Goal: Task Accomplishment & Management: Complete application form

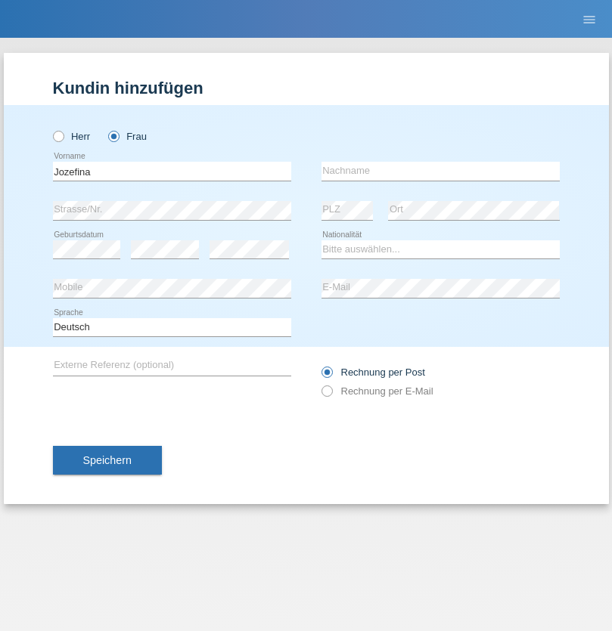
type input "Jozefina"
click at [440, 171] on input "text" at bounding box center [440, 171] width 238 height 19
type input "Markaj"
select select "XK"
select select "C"
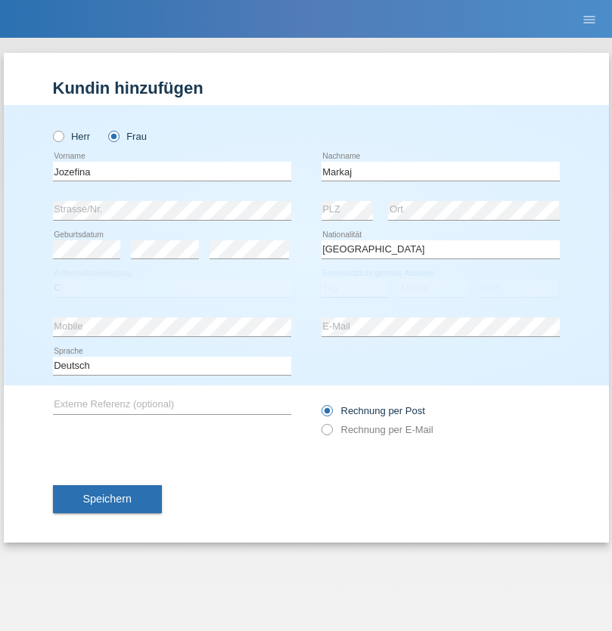
select select "05"
select select "07"
select select "2000"
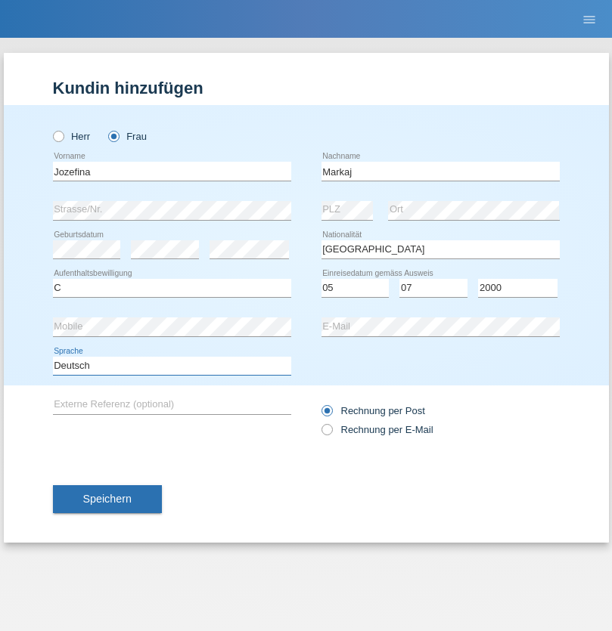
select select "en"
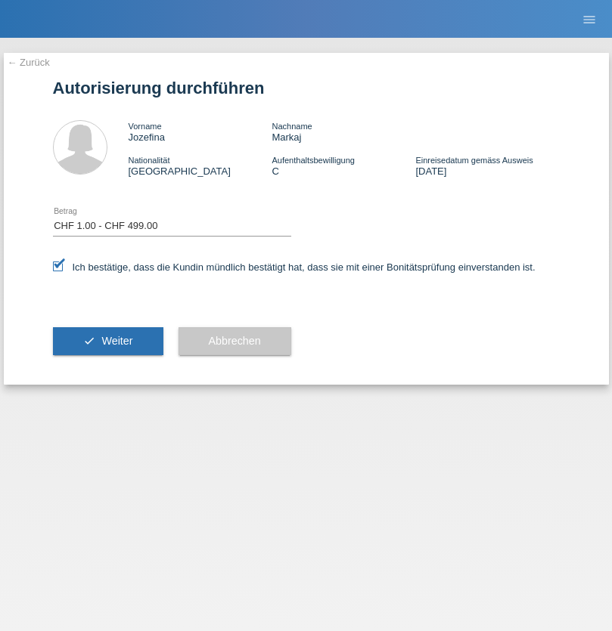
select select "1"
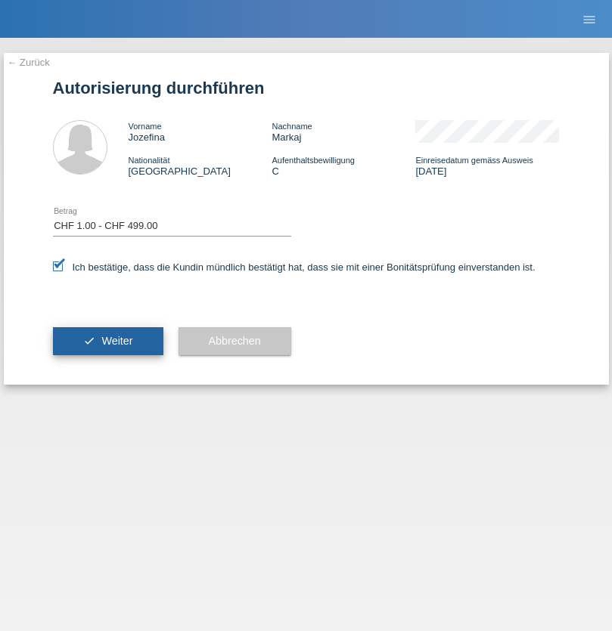
click at [107, 341] on span "Weiter" at bounding box center [116, 341] width 31 height 12
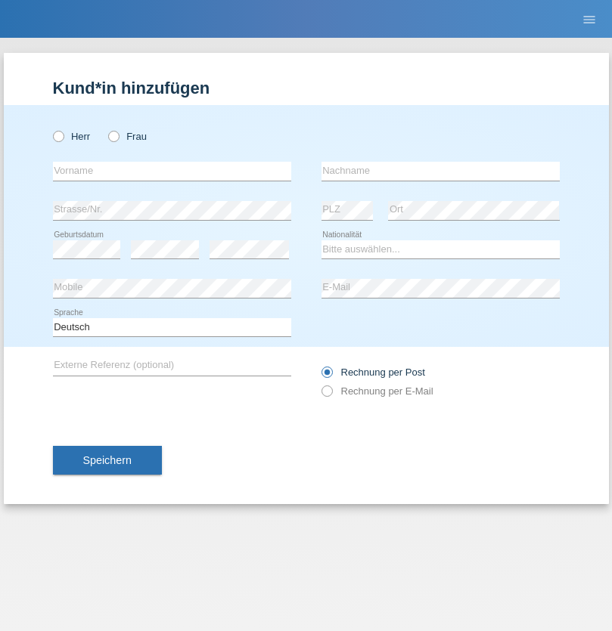
radio input "true"
click at [172, 171] on input "text" at bounding box center [172, 171] width 238 height 19
type input "[PERSON_NAME]"
click at [440, 171] on input "text" at bounding box center [440, 171] width 238 height 19
type input "Ramirez"
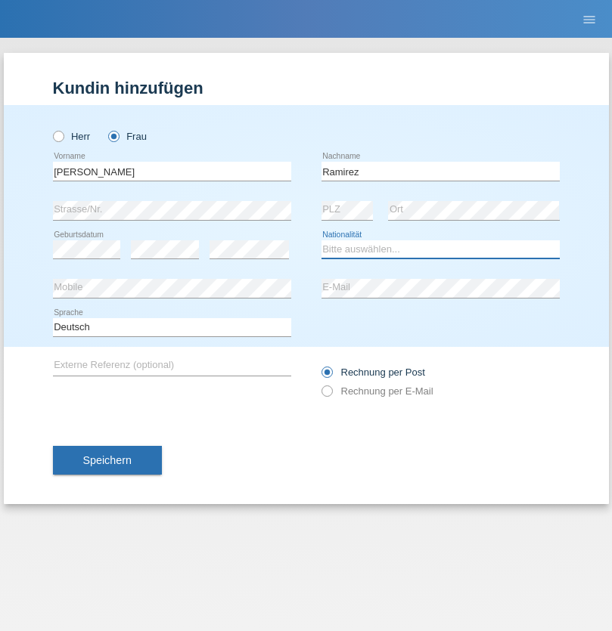
select select "DO"
select select "C"
select select "30"
select select "10"
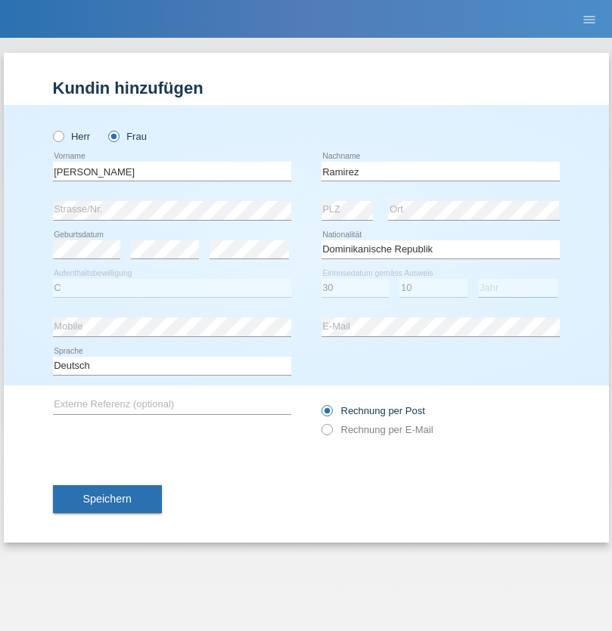
select select "2021"
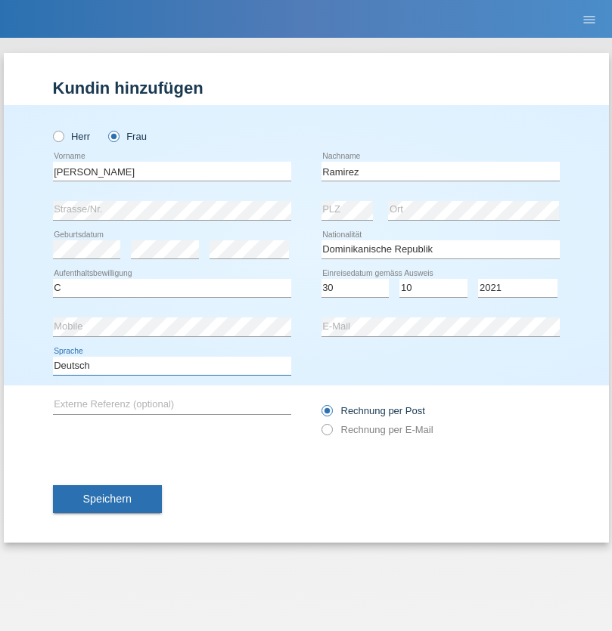
select select "en"
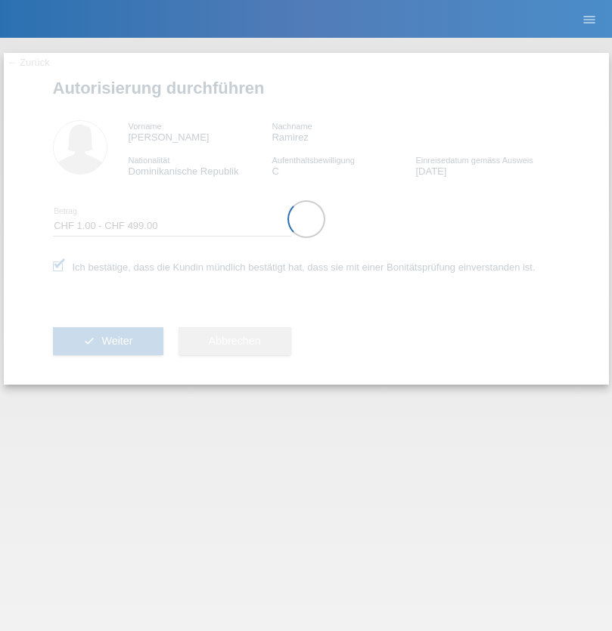
select select "1"
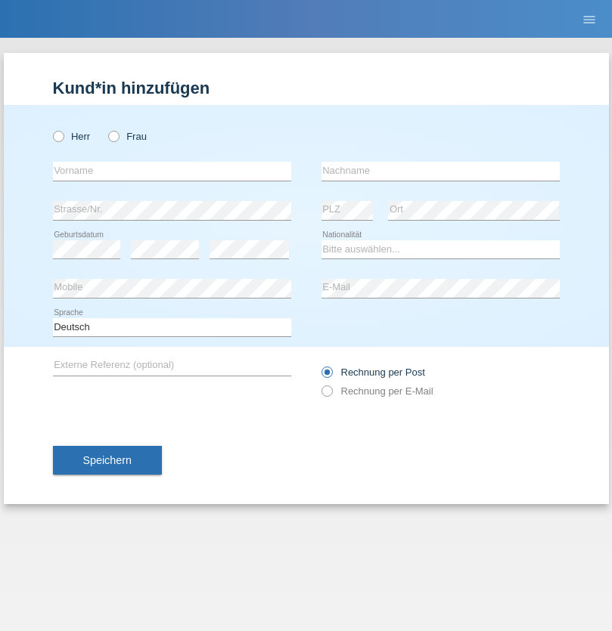
radio input "true"
click at [172, 171] on input "text" at bounding box center [172, 171] width 238 height 19
type input "Varga"
click at [440, 171] on input "text" at bounding box center [440, 171] width 238 height 19
type input "Florin"
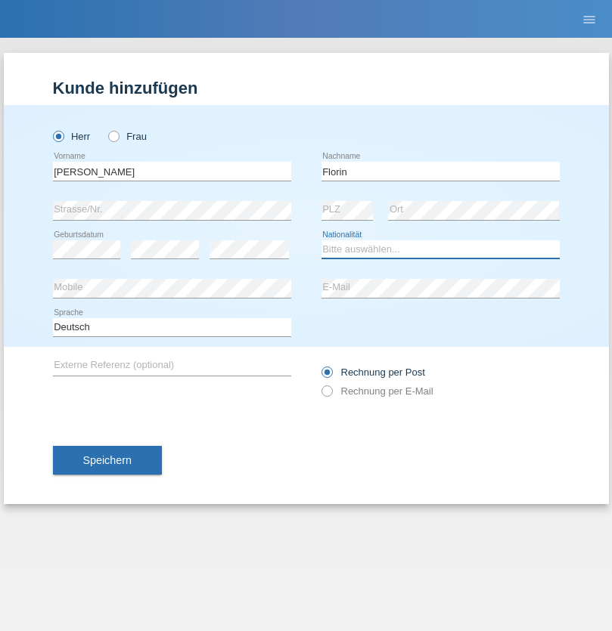
select select "RO"
select select "C"
select select "29"
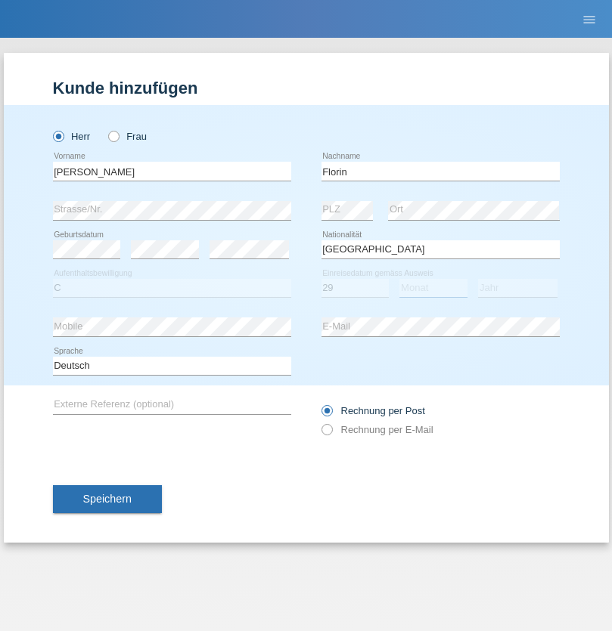
select select "02"
select select "2021"
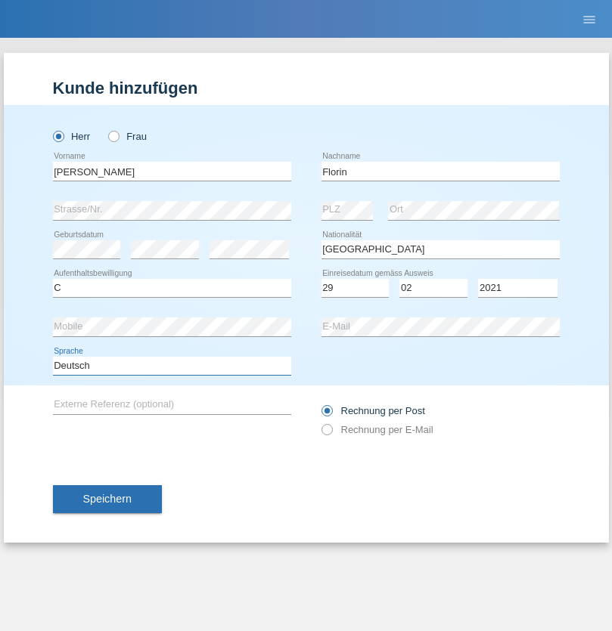
select select "en"
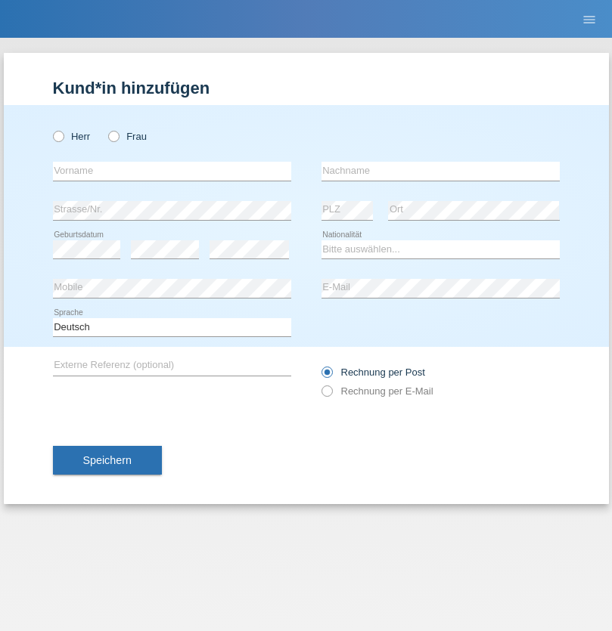
radio input "true"
click at [172, 171] on input "text" at bounding box center [172, 171] width 238 height 19
type input "[PERSON_NAME]"
click at [440, 171] on input "text" at bounding box center [440, 171] width 238 height 19
type input "Krebs"
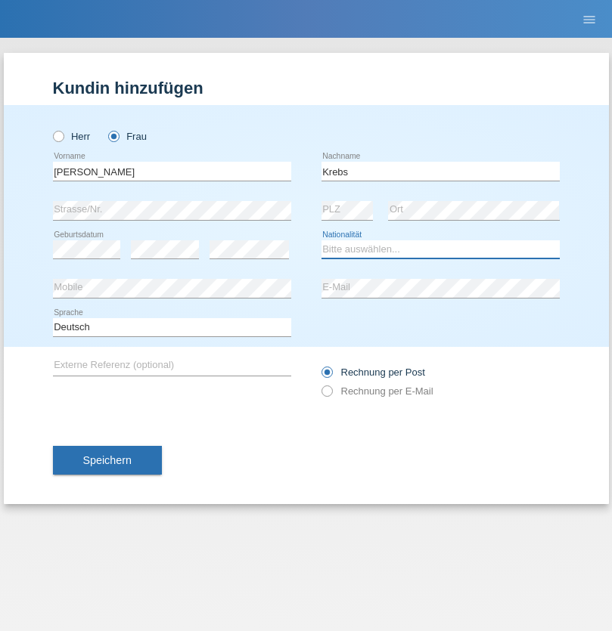
select select "CH"
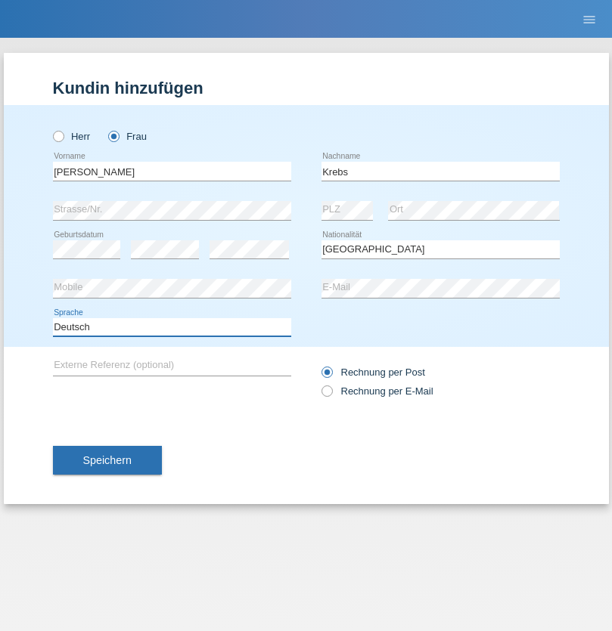
select select "en"
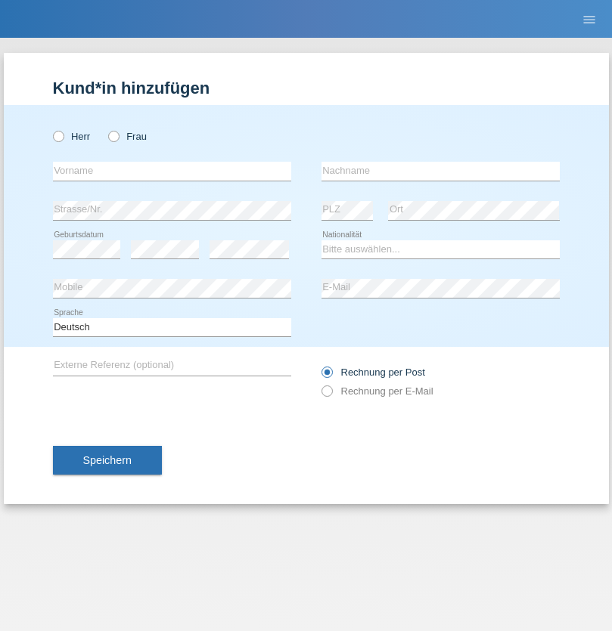
radio input "true"
click at [172, 171] on input "text" at bounding box center [172, 171] width 238 height 19
type input "Qovanaj"
click at [440, 171] on input "text" at bounding box center [440, 171] width 238 height 19
type input "Shaban"
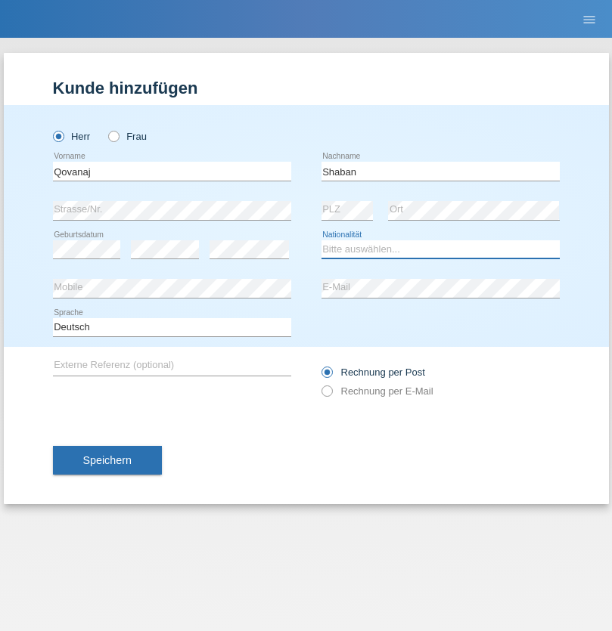
select select "CH"
radio input "true"
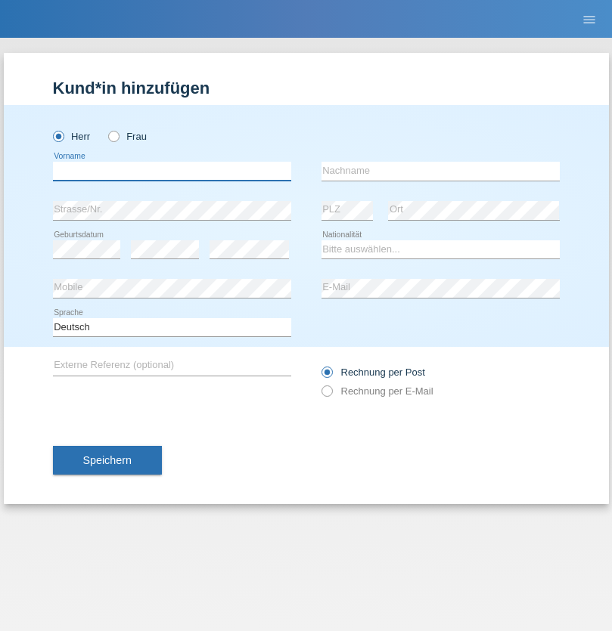
click at [172, 171] on input "text" at bounding box center [172, 171] width 238 height 19
type input "Ionel"
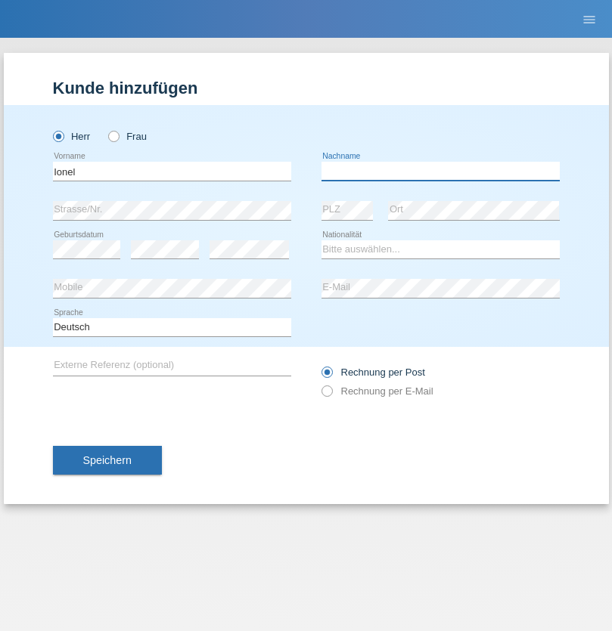
click at [440, 171] on input "text" at bounding box center [440, 171] width 238 height 19
type input "Marin"
select select "OM"
select select "C"
select select "01"
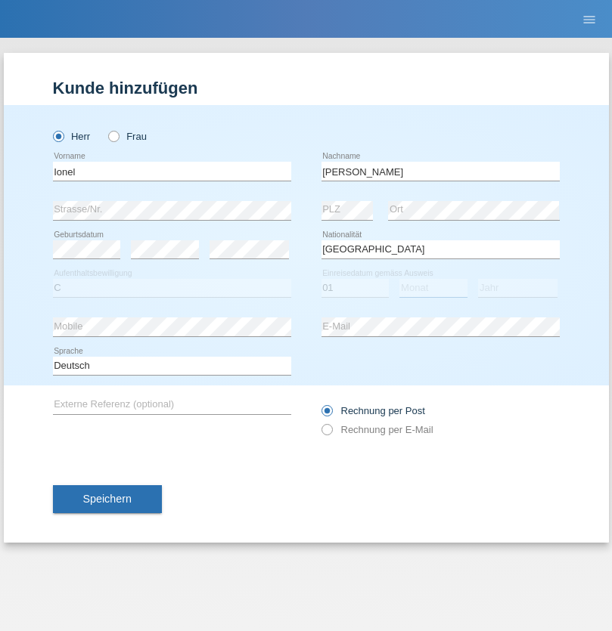
select select "03"
select select "2021"
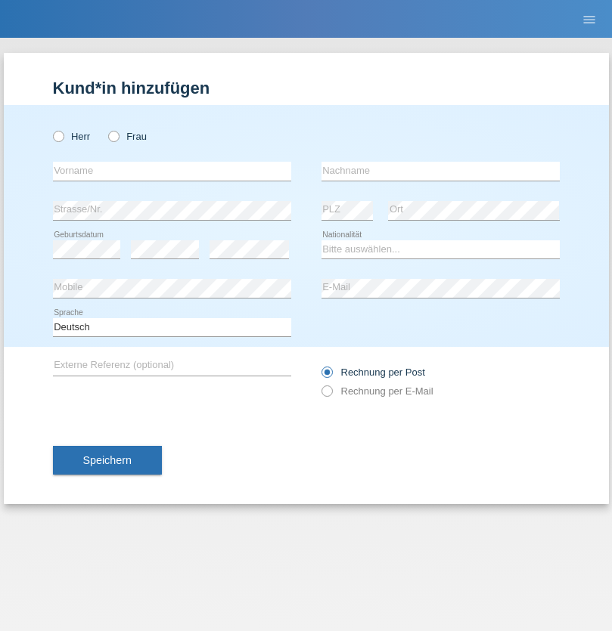
radio input "true"
click at [172, 171] on input "text" at bounding box center [172, 171] width 238 height 19
type input "Karim"
click at [440, 171] on input "text" at bounding box center [440, 171] width 238 height 19
type input "Msallati"
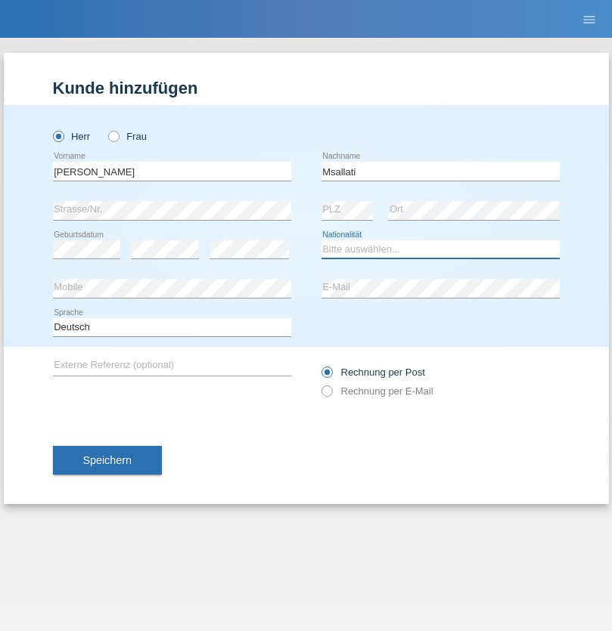
select select "CH"
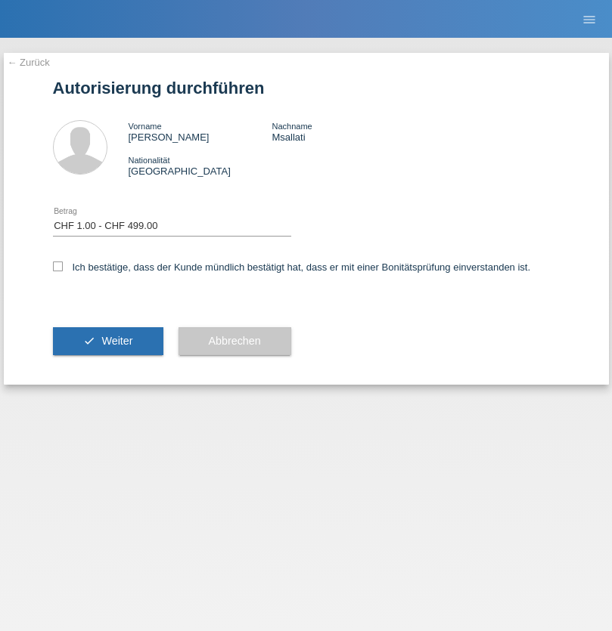
select select "1"
checkbox input "true"
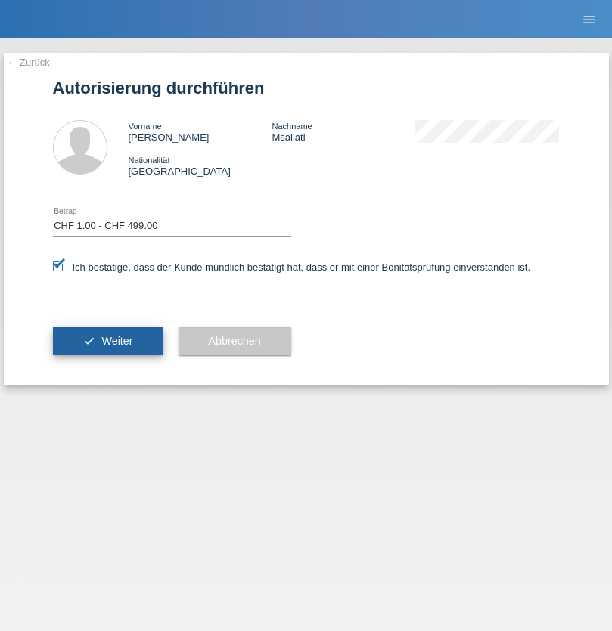
click at [107, 341] on span "Weiter" at bounding box center [116, 341] width 31 height 12
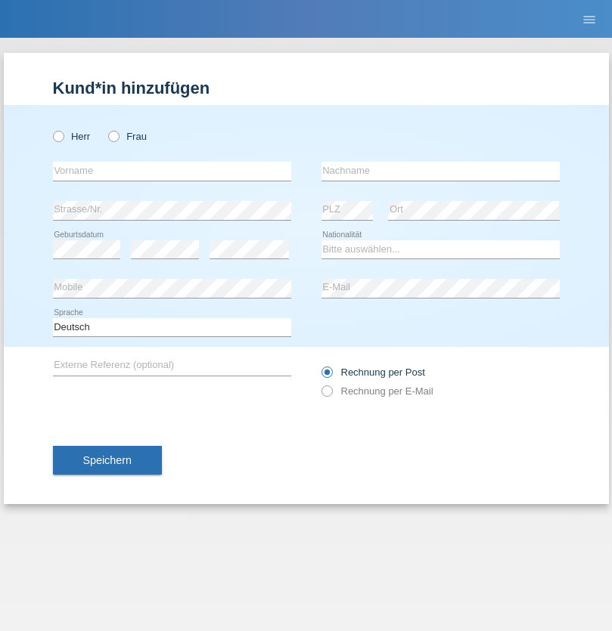
radio input "true"
click at [172, 171] on input "text" at bounding box center [172, 171] width 238 height 19
type input "Sándor"
click at [440, 171] on input "text" at bounding box center [440, 171] width 238 height 19
type input "Serbán"
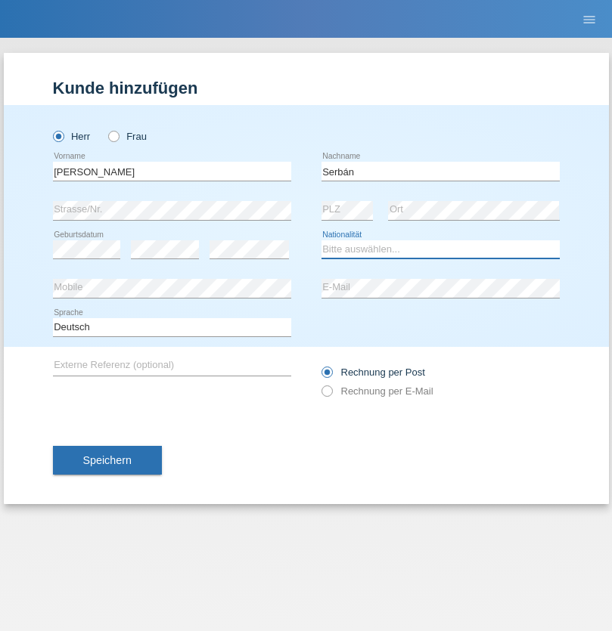
select select "CH"
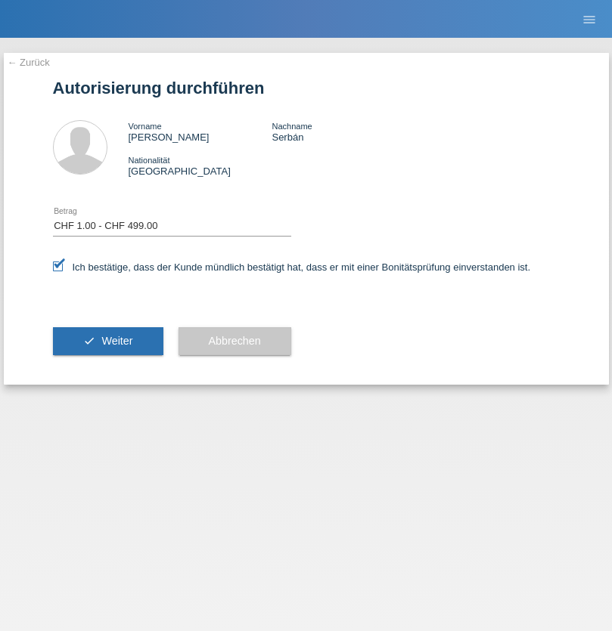
select select "1"
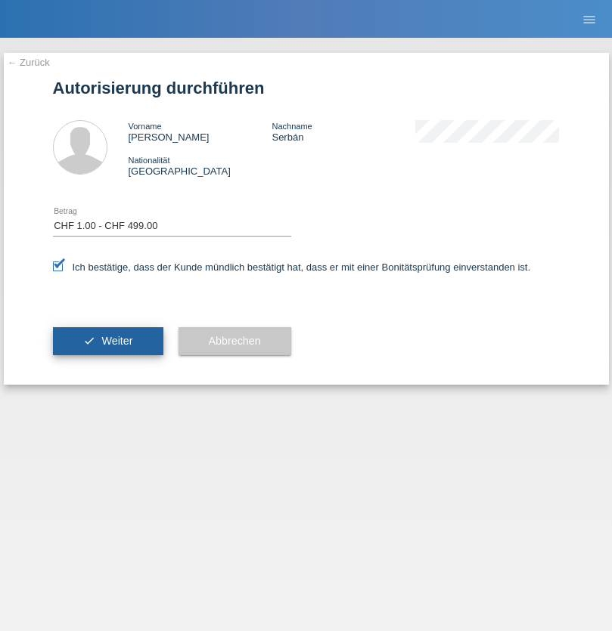
click at [107, 341] on span "Weiter" at bounding box center [116, 341] width 31 height 12
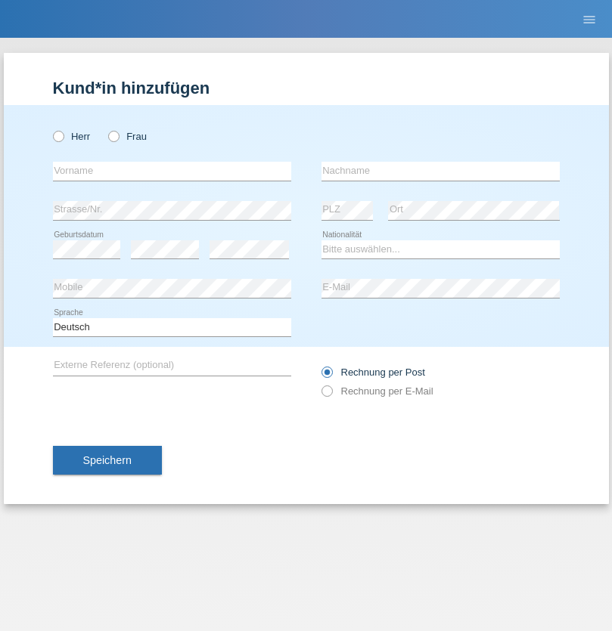
radio input "true"
click at [172, 171] on input "text" at bounding box center [172, 171] width 238 height 19
type input "Ondrej"
click at [440, 171] on input "text" at bounding box center [440, 171] width 238 height 19
type input "Vozarik"
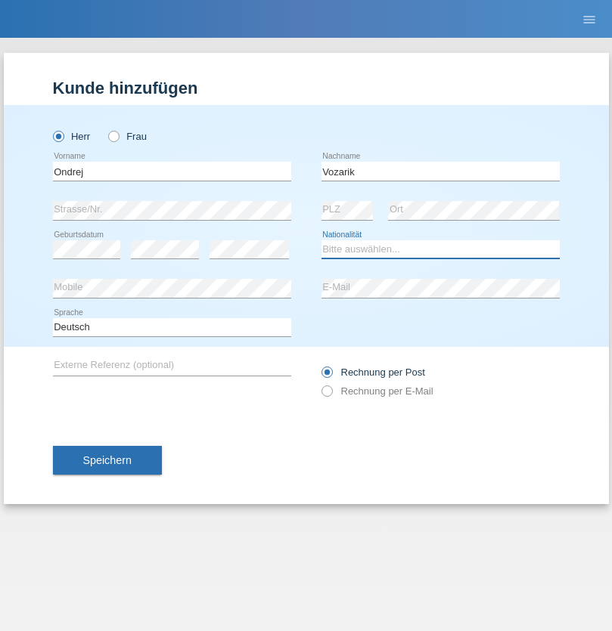
select select "CH"
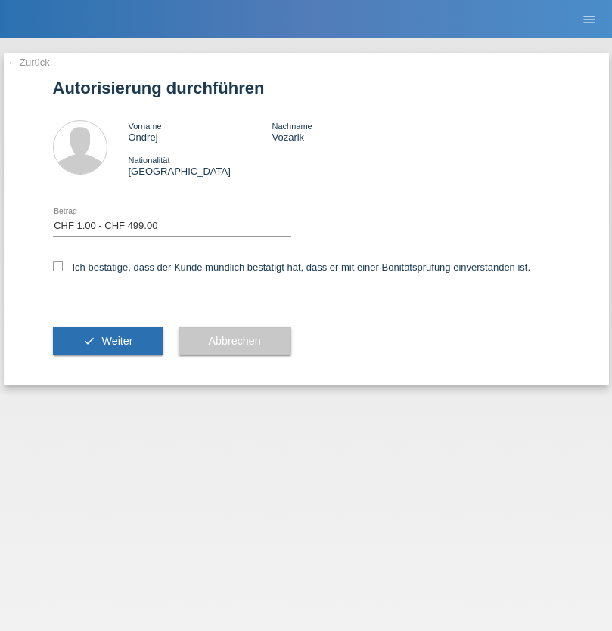
select select "1"
checkbox input "true"
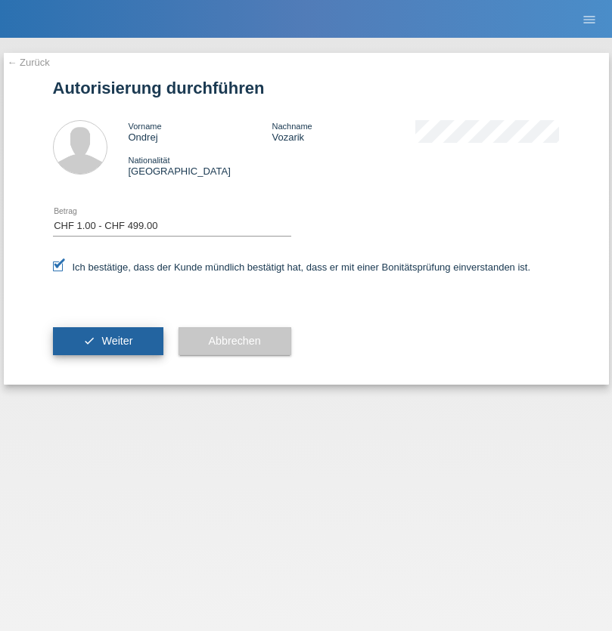
click at [107, 341] on span "Weiter" at bounding box center [116, 341] width 31 height 12
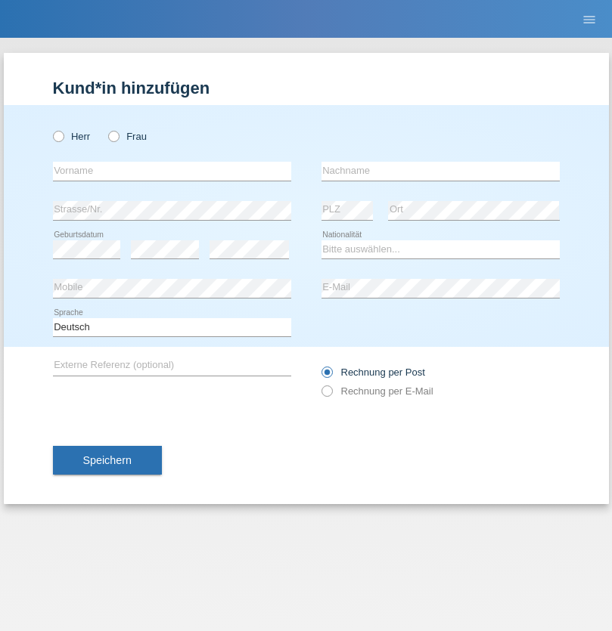
radio input "true"
click at [172, 171] on input "text" at bounding box center [172, 171] width 238 height 19
type input "Volkan"
click at [440, 171] on input "text" at bounding box center [440, 171] width 238 height 19
type input "Laçın"
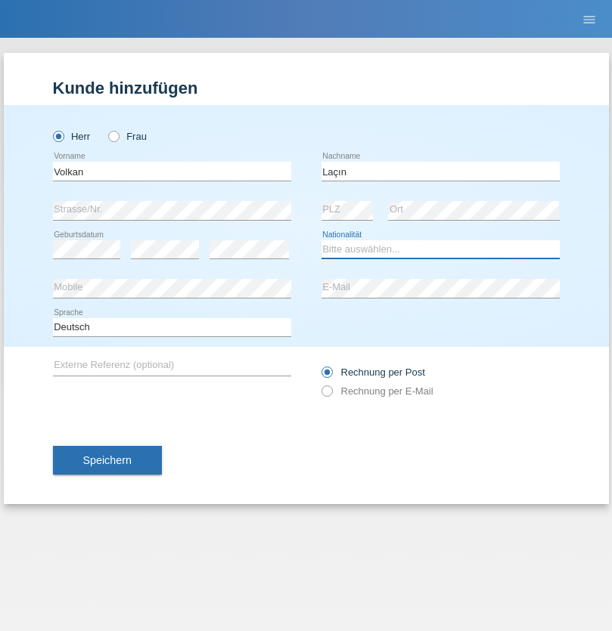
select select "TR"
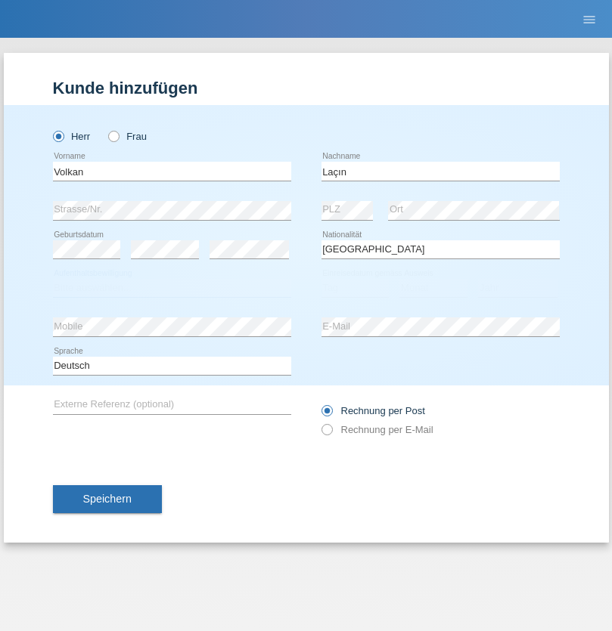
select select "C"
select select "06"
select select "04"
select select "2021"
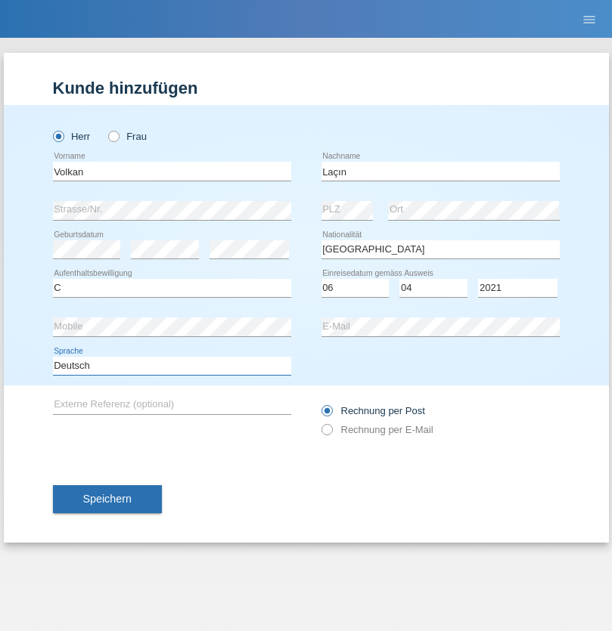
select select "en"
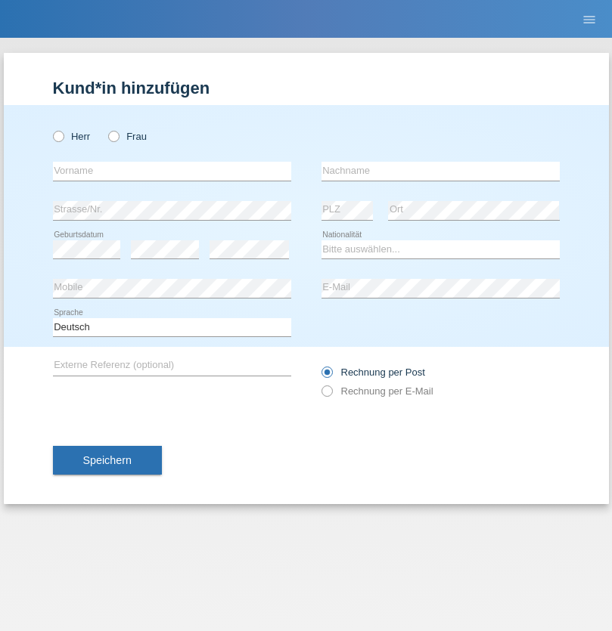
radio input "true"
click at [172, 171] on input "text" at bounding box center [172, 171] width 238 height 19
type input "Volkan"
click at [440, 171] on input "text" at bounding box center [440, 171] width 238 height 19
type input "Laçın"
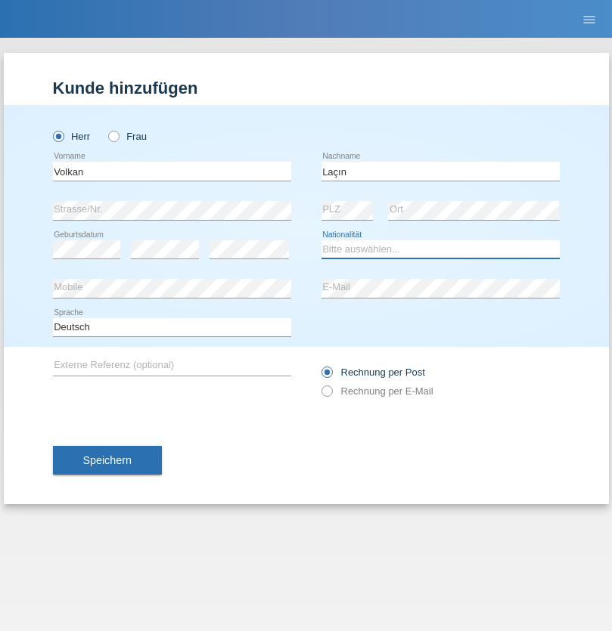
select select "TR"
select select "C"
select select "06"
select select "04"
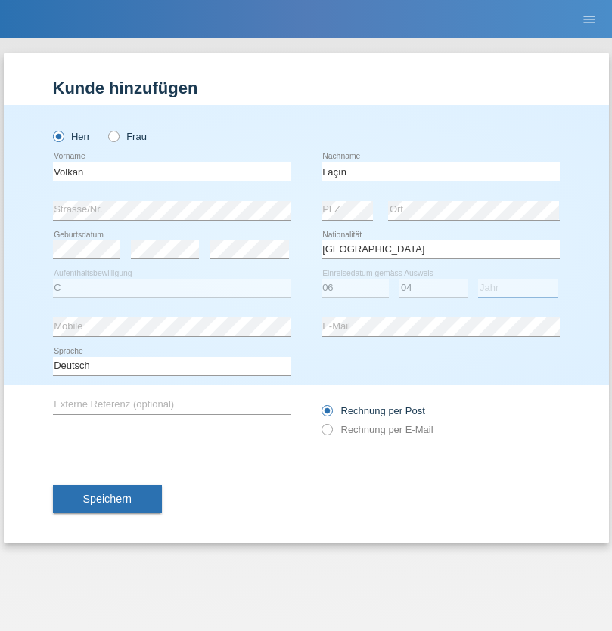
select select "2021"
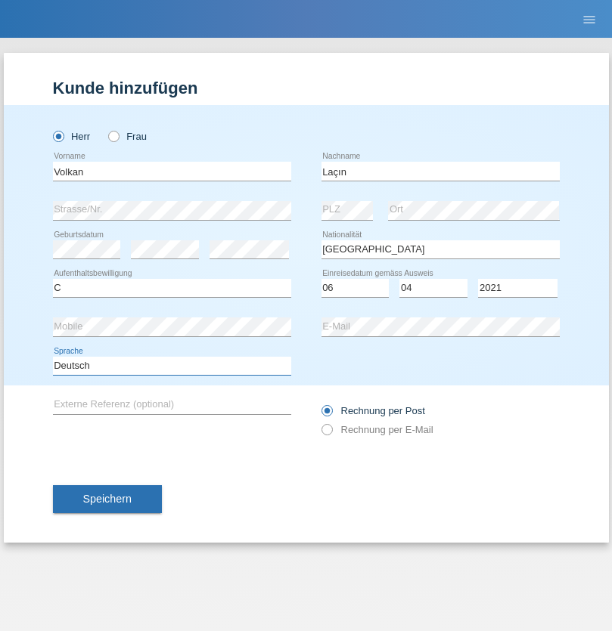
select select "en"
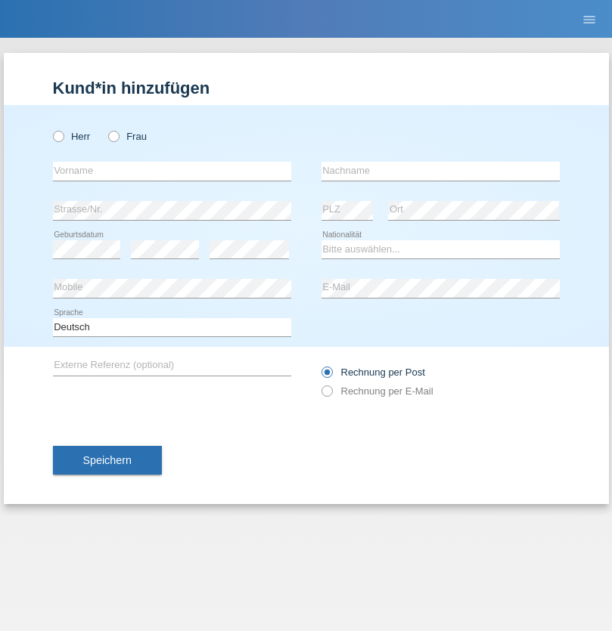
radio input "true"
click at [172, 171] on input "text" at bounding box center [172, 171] width 238 height 19
type input "[PERSON_NAME]"
click at [440, 171] on input "text" at bounding box center [440, 171] width 238 height 19
type input "löffel"
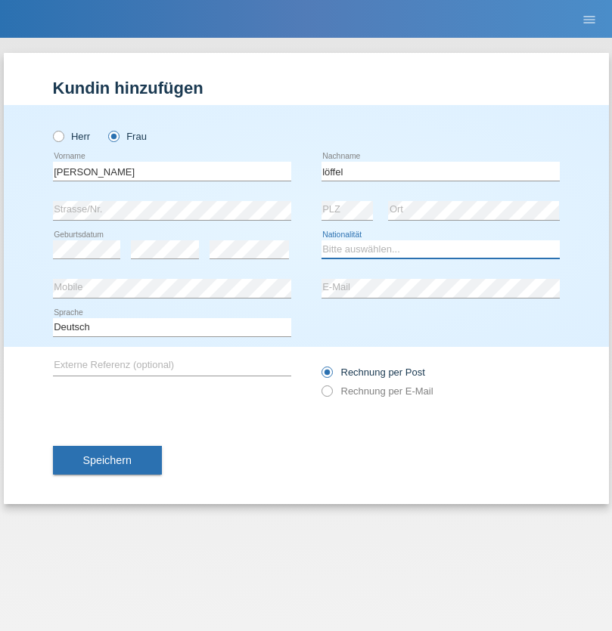
select select "CH"
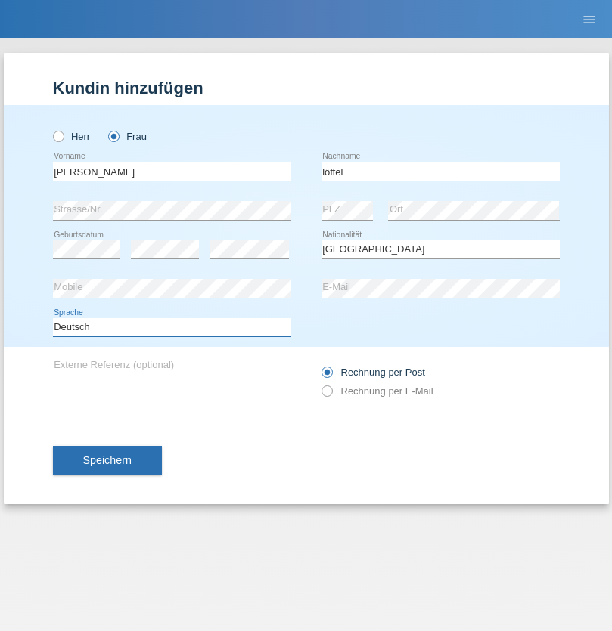
select select "en"
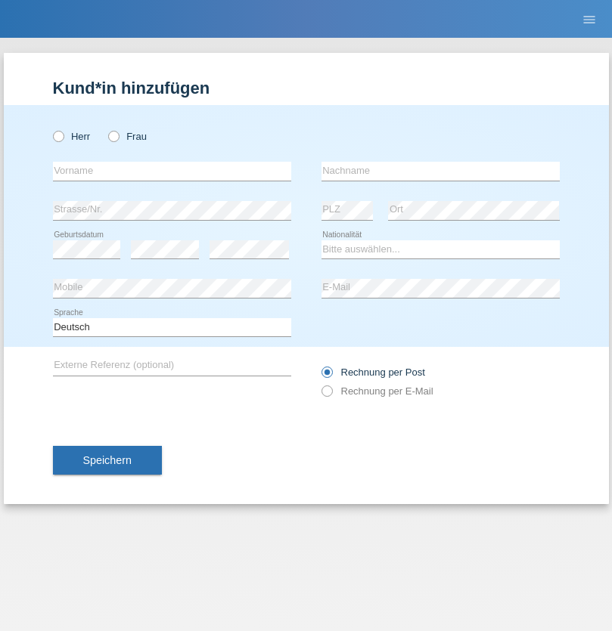
radio input "true"
click at [172, 171] on input "text" at bounding box center [172, 171] width 238 height 19
type input "Matusa"
click at [440, 171] on input "text" at bounding box center [440, 171] width 238 height 19
type input "Marian valentin"
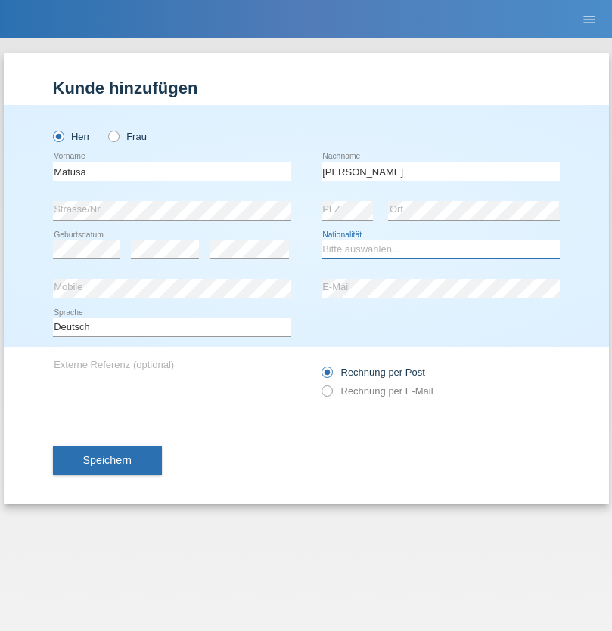
select select "RO"
select select "C"
select select "01"
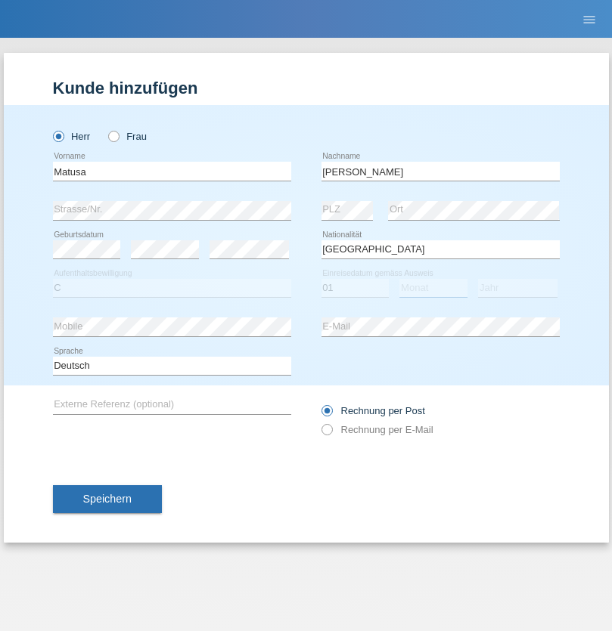
select select "06"
select select "2016"
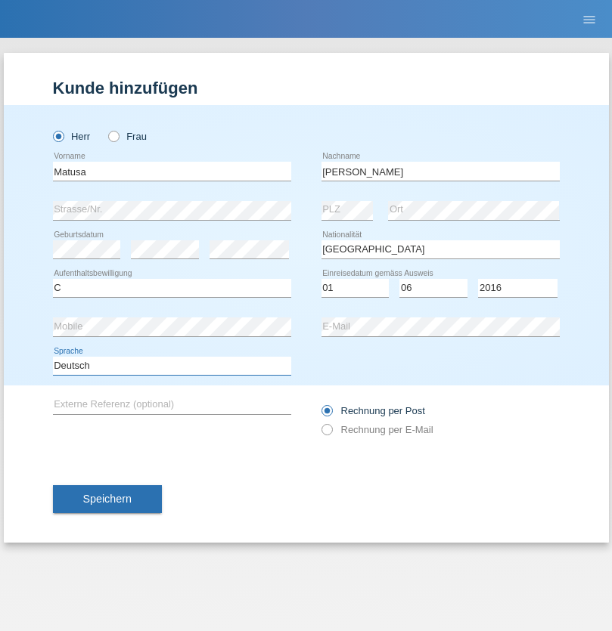
select select "en"
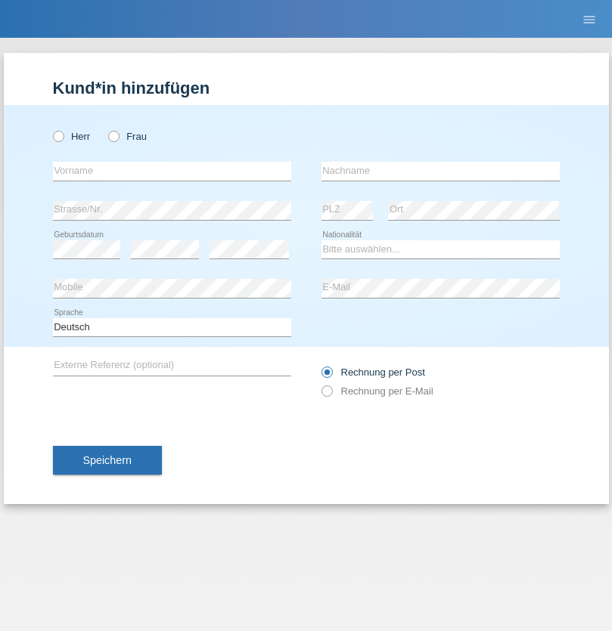
radio input "true"
click at [172, 171] on input "text" at bounding box center [172, 171] width 238 height 19
type input "Cedric"
click at [440, 171] on input "text" at bounding box center [440, 171] width 238 height 19
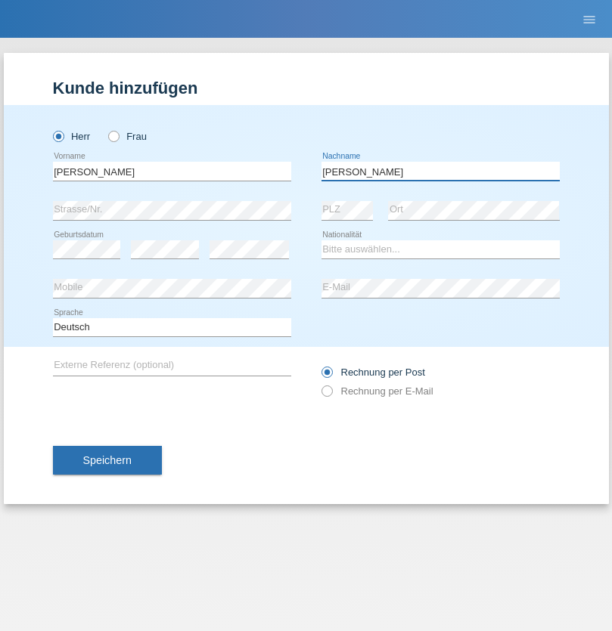
type input "Keller"
select select "CH"
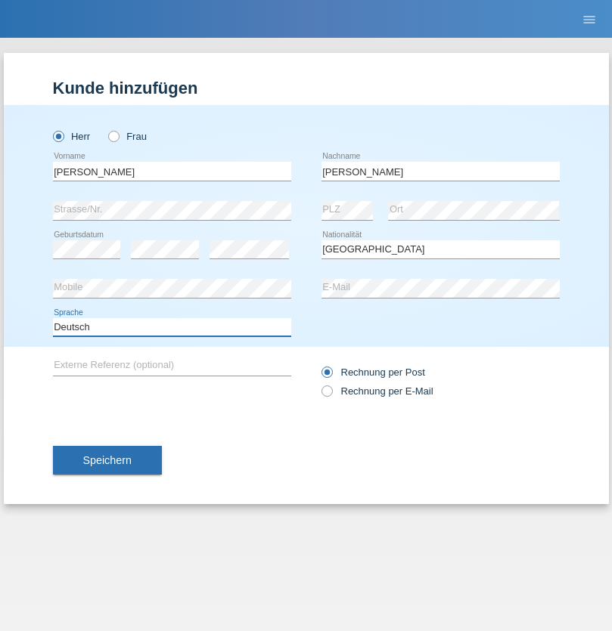
select select "en"
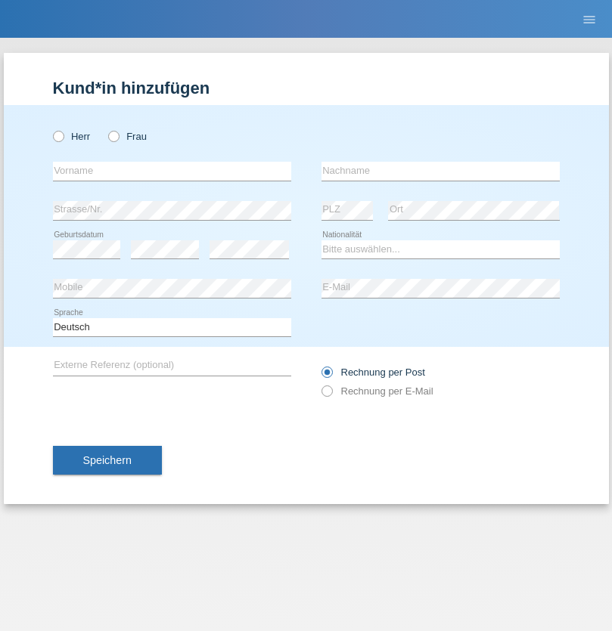
radio input "true"
click at [172, 171] on input "text" at bounding box center [172, 171] width 238 height 19
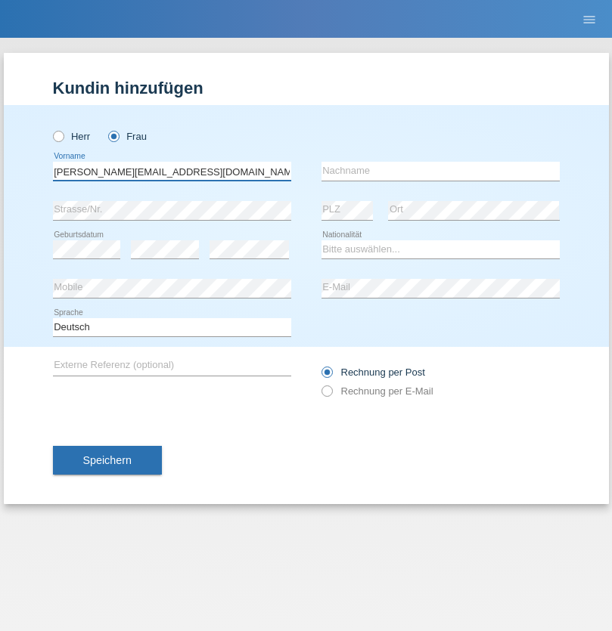
type input "[PERSON_NAME][EMAIL_ADDRESS][DOMAIN_NAME]"
click at [440, 171] on input "text" at bounding box center [440, 171] width 238 height 19
type input "Hylaj"
select select "CH"
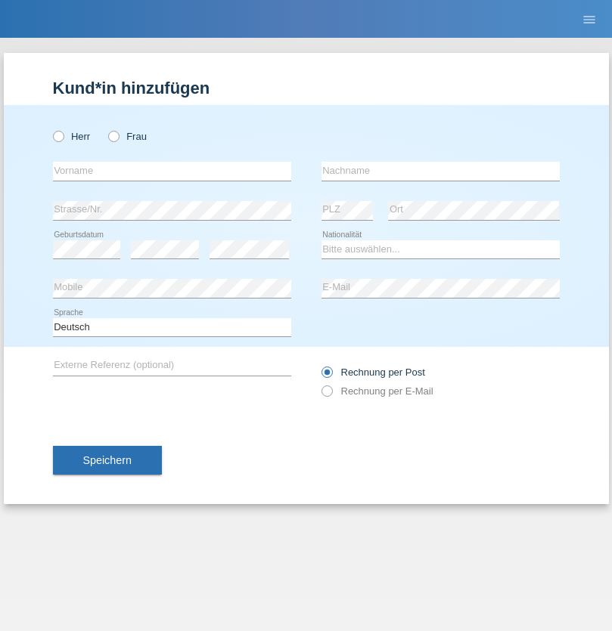
radio input "true"
click at [172, 171] on input "text" at bounding box center [172, 171] width 238 height 19
type input "luka"
click at [440, 171] on input "text" at bounding box center [440, 171] width 238 height 19
type input "kocic"
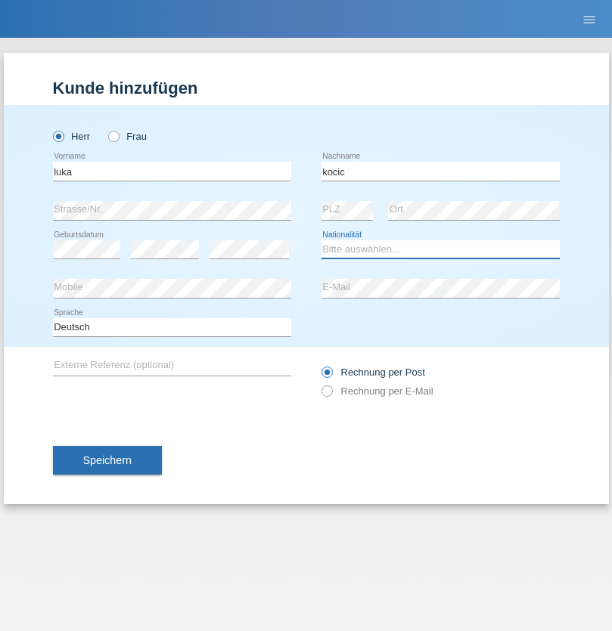
select select "RS"
select select "C"
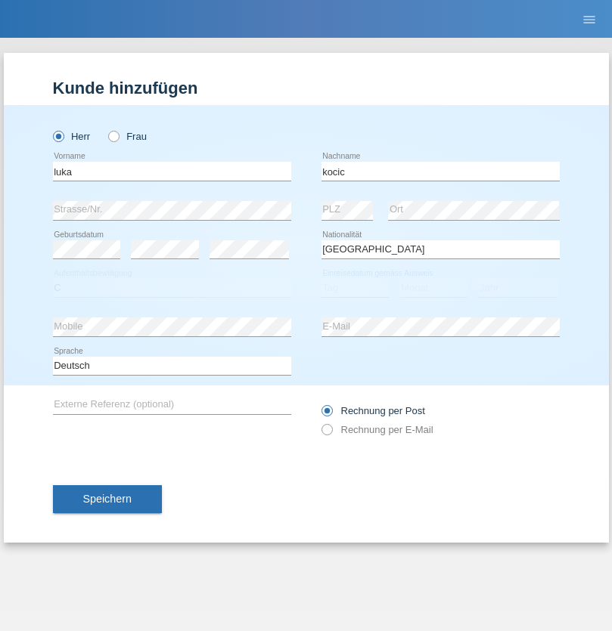
select select "21"
select select "04"
select select "1999"
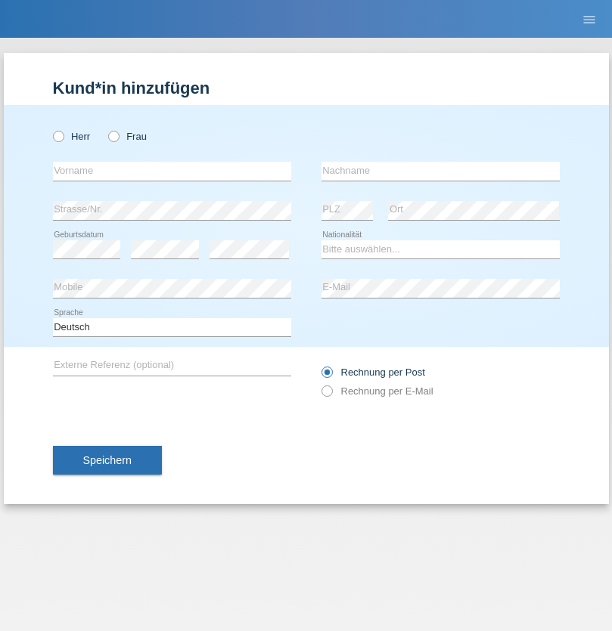
radio input "true"
click at [172, 171] on input "text" at bounding box center [172, 171] width 238 height 19
type input "Marian"
click at [440, 171] on input "text" at bounding box center [440, 171] width 238 height 19
type input "Matusa"
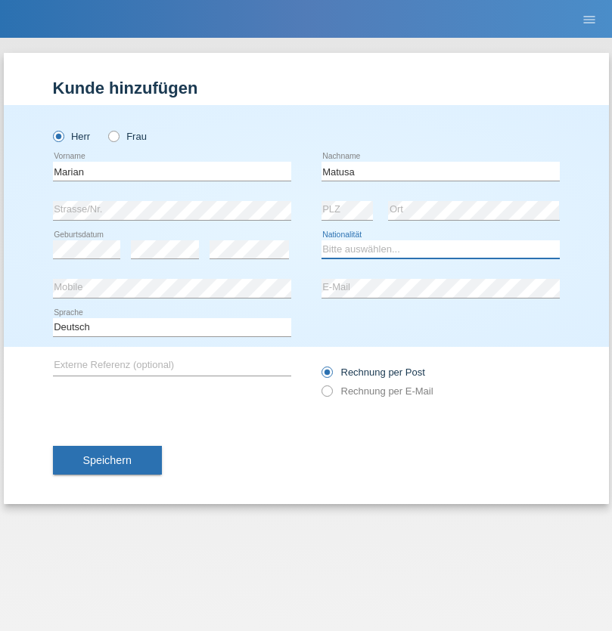
select select "RO"
select select "C"
select select "01"
select select "06"
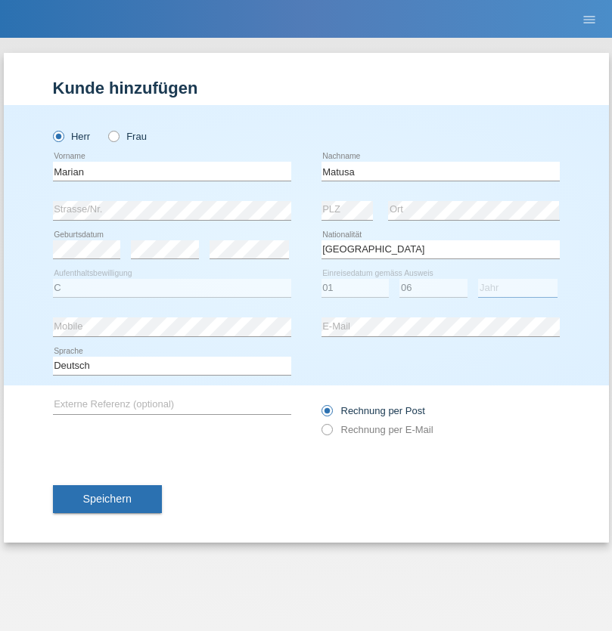
select select "2016"
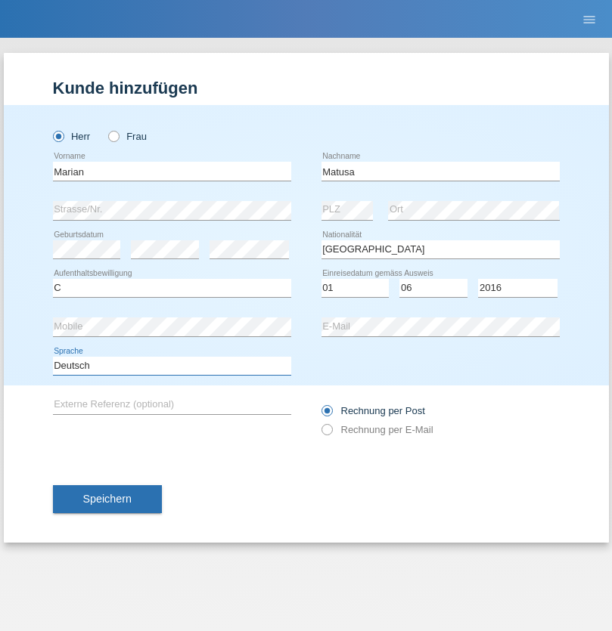
select select "en"
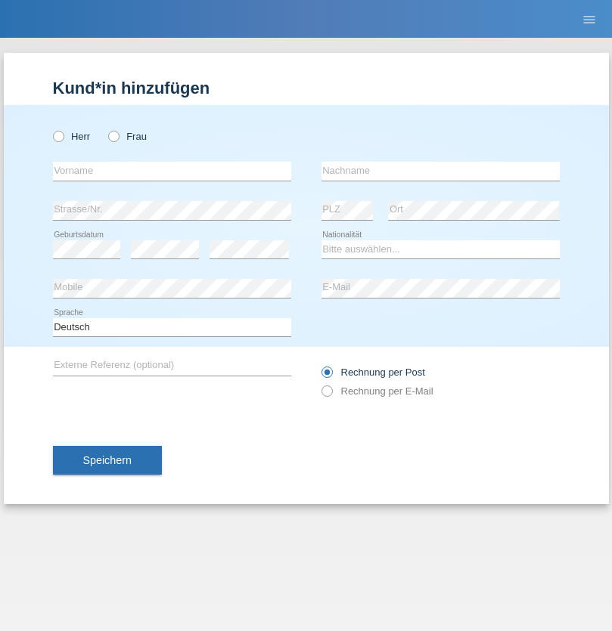
radio input "true"
click at [172, 171] on input "text" at bounding box center [172, 171] width 238 height 19
type input "[PERSON_NAME]"
click at [440, 171] on input "text" at bounding box center [440, 171] width 238 height 19
type input "Weinlein"
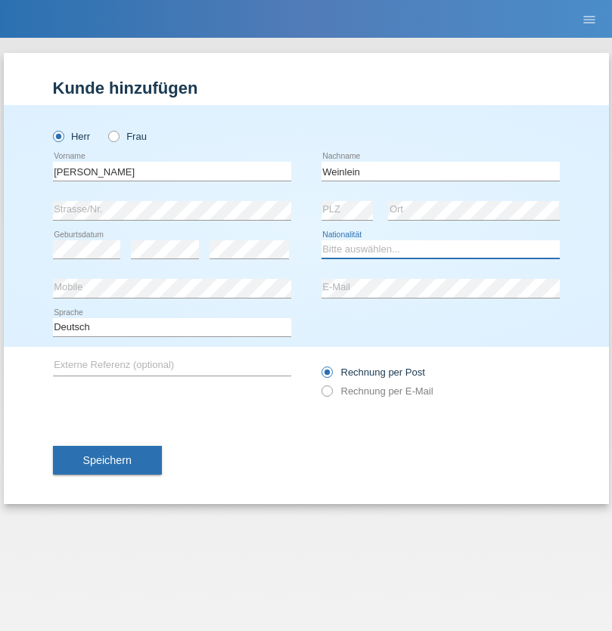
select select "CH"
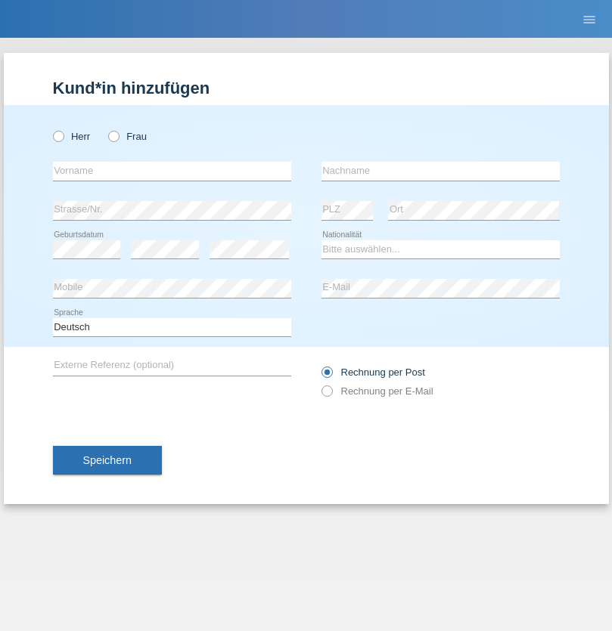
radio input "true"
click at [172, 171] on input "text" at bounding box center [172, 171] width 238 height 19
type input "Jashari lmeri"
click at [440, 171] on input "text" at bounding box center [440, 171] width 238 height 19
type input "Rabije"
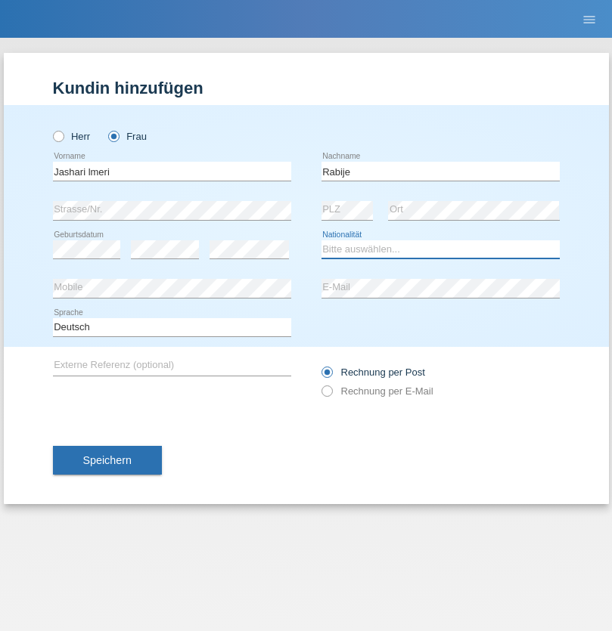
select select "CH"
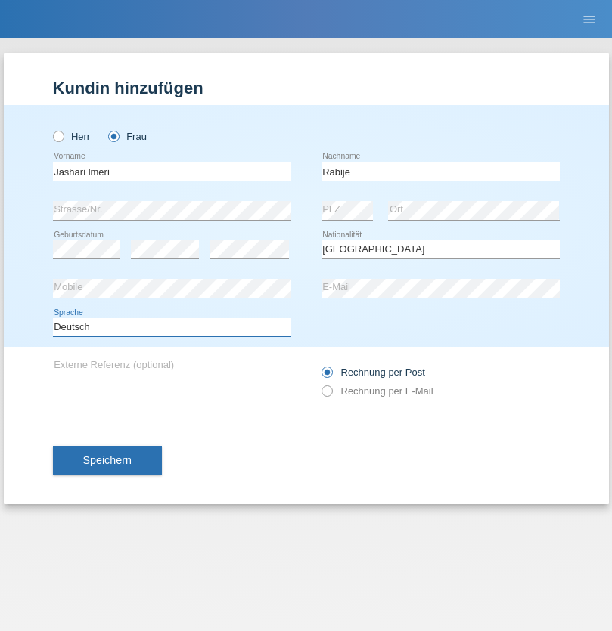
select select "en"
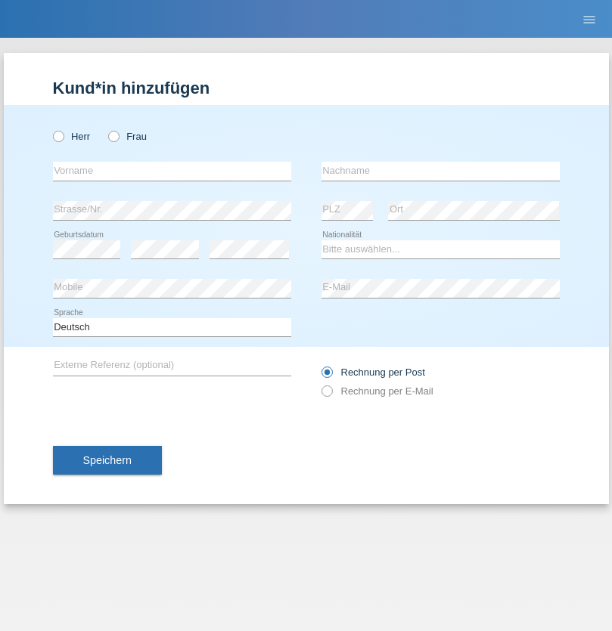
radio input "true"
click at [172, 171] on input "text" at bounding box center [172, 171] width 238 height 19
type input "firat"
click at [440, 171] on input "text" at bounding box center [440, 171] width 238 height 19
type input "kara"
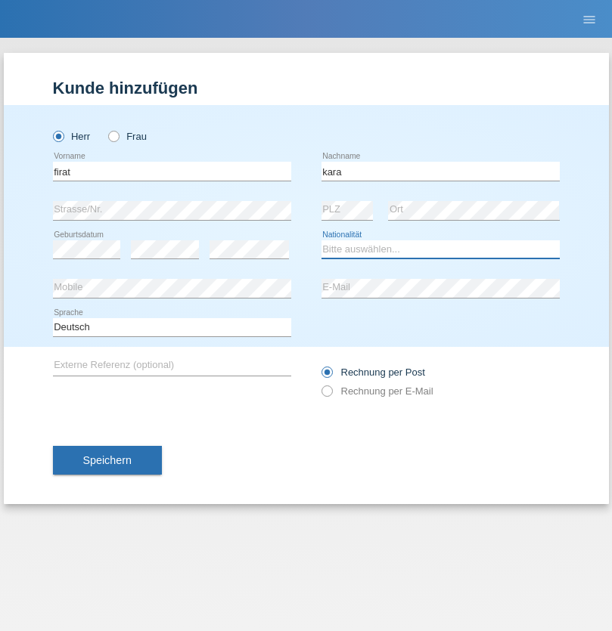
select select "CH"
radio input "true"
click at [172, 171] on input "text" at bounding box center [172, 171] width 238 height 19
type input "Gigov"
click at [440, 171] on input "text" at bounding box center [440, 171] width 238 height 19
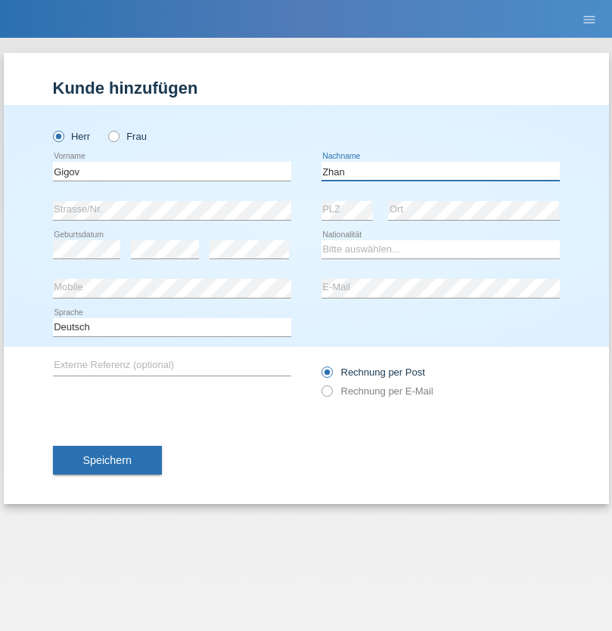
type input "Zhan"
select select "BG"
select select "C"
select select "23"
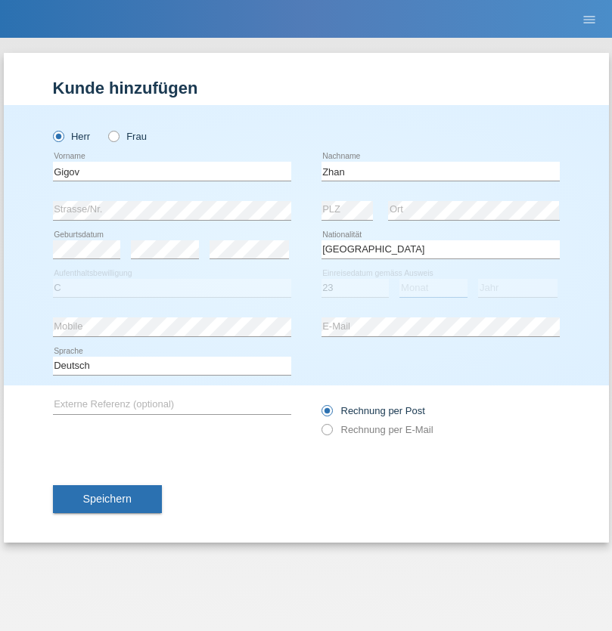
select select "10"
select select "2021"
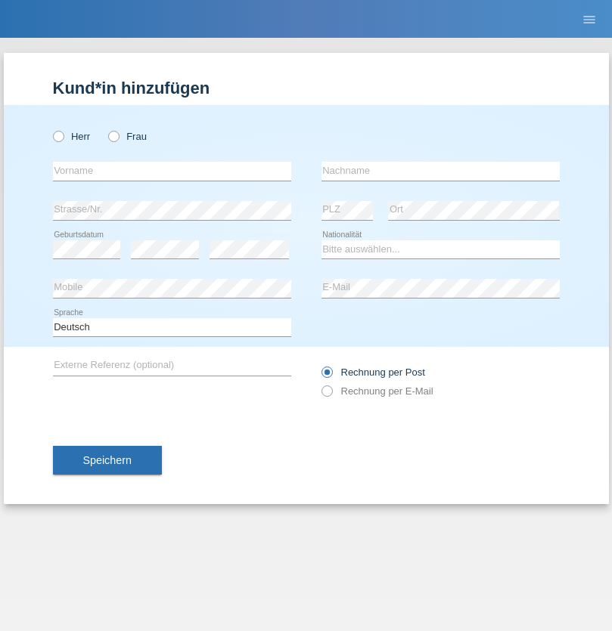
radio input "true"
click at [172, 171] on input "text" at bounding box center [172, 171] width 238 height 19
type input "Amand"
click at [440, 171] on input "text" at bounding box center [440, 171] width 238 height 19
type input "Pires"
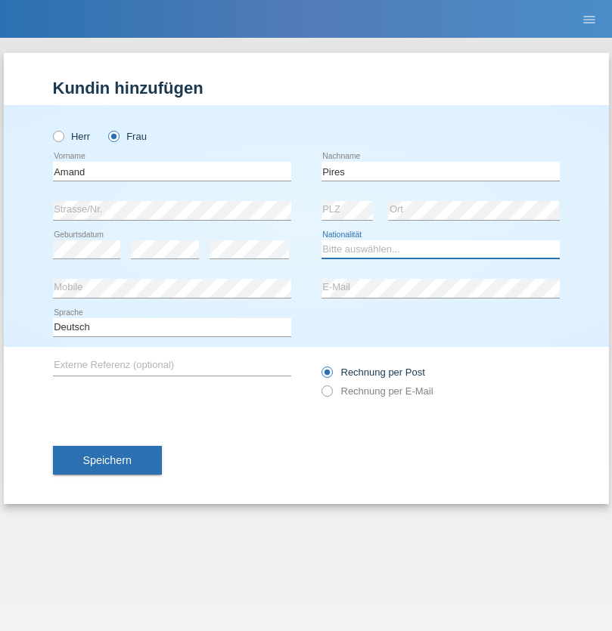
select select "CH"
radio input "true"
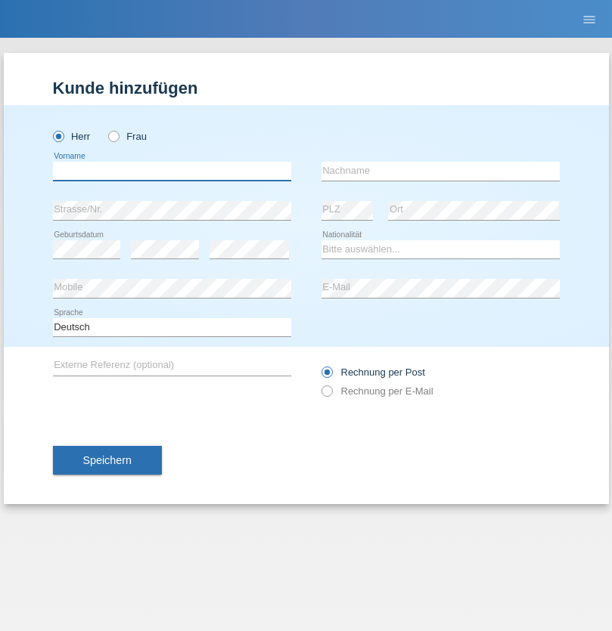
click at [172, 171] on input "text" at bounding box center [172, 171] width 238 height 19
type input "Anwar"
click at [440, 171] on input "text" at bounding box center [440, 171] width 238 height 19
type input "Saidi"
select select "CH"
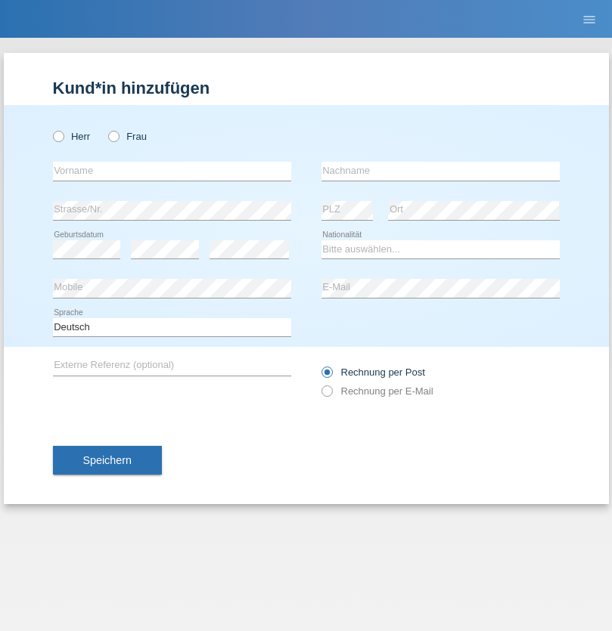
radio input "true"
click at [172, 171] on input "text" at bounding box center [172, 171] width 238 height 19
type input "Edinson Maurício"
click at [440, 171] on input "text" at bounding box center [440, 171] width 238 height 19
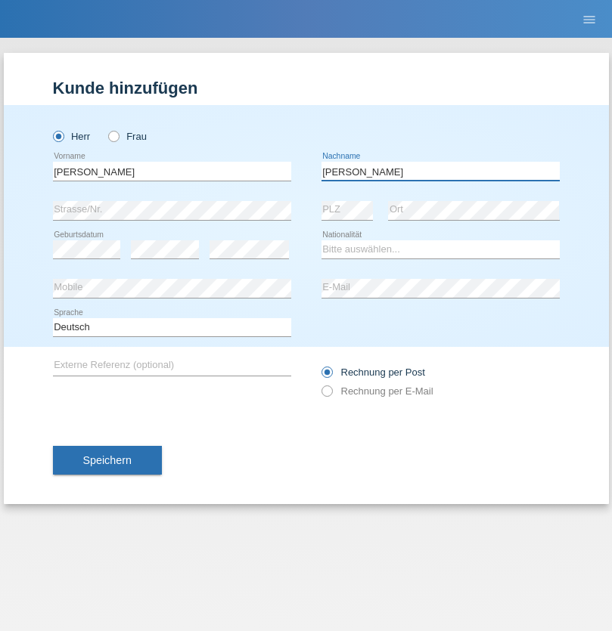
type input "Branquinho Alexander"
select select "PT"
select select "C"
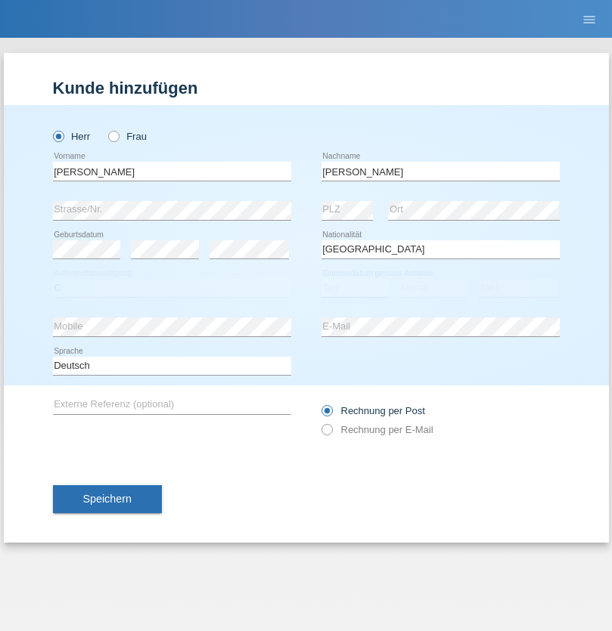
select select "23"
select select "08"
select select "2021"
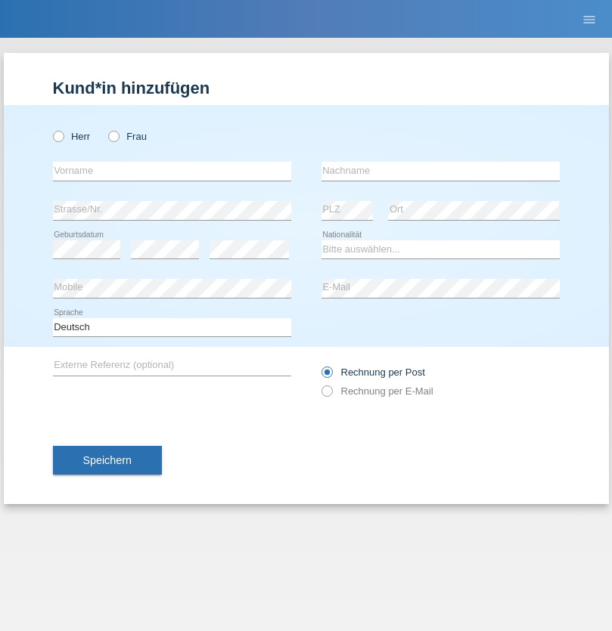
radio input "true"
click at [172, 171] on input "text" at bounding box center [172, 171] width 238 height 19
type input "[PERSON_NAME]"
click at [440, 171] on input "text" at bounding box center [440, 171] width 238 height 19
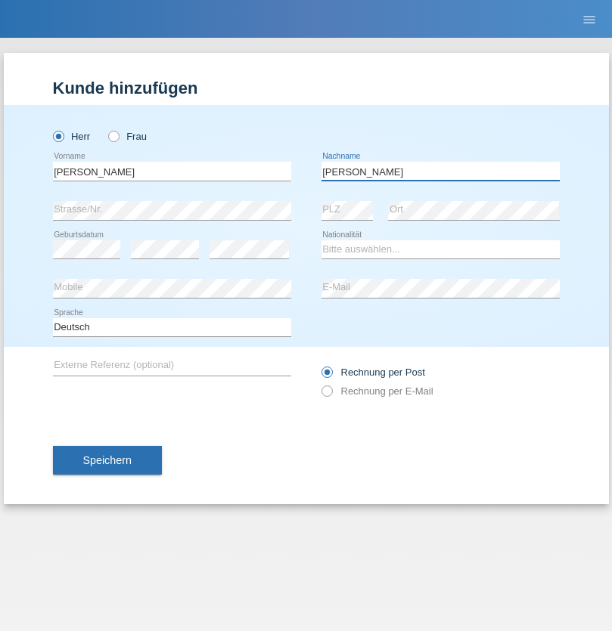
type input "Meier"
select select "CH"
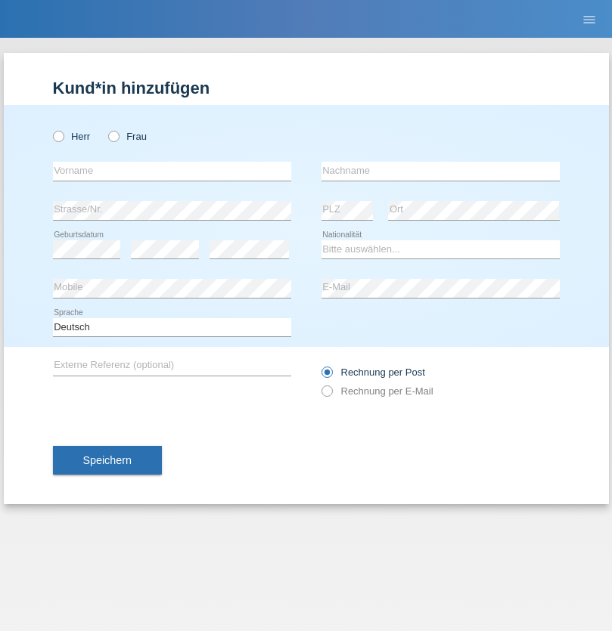
radio input "true"
click at [172, 171] on input "text" at bounding box center [172, 171] width 238 height 19
type input "Szilvia"
click at [440, 171] on input "text" at bounding box center [440, 171] width 238 height 19
type input "Olakh"
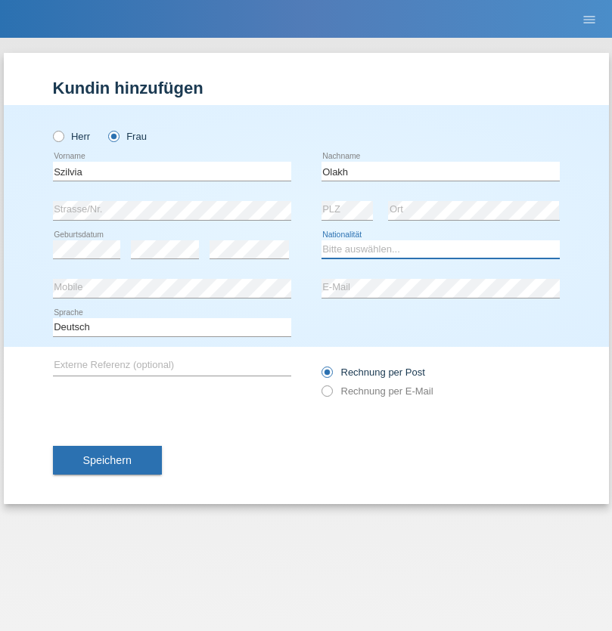
select select "UA"
select select "C"
select select "16"
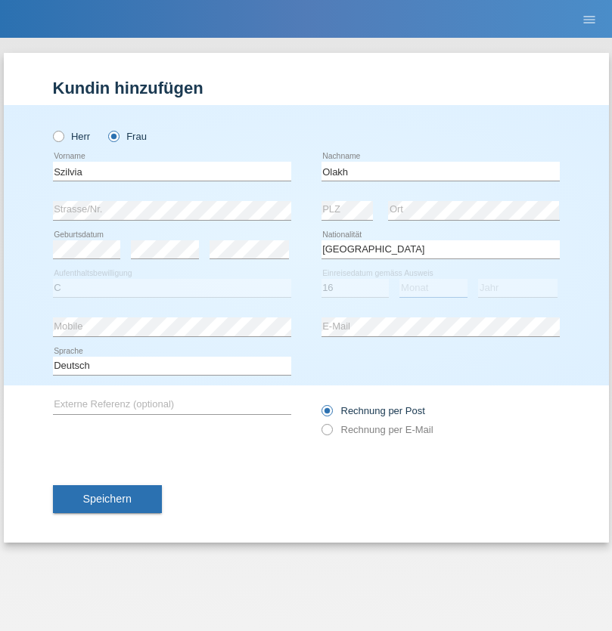
select select "09"
select select "2021"
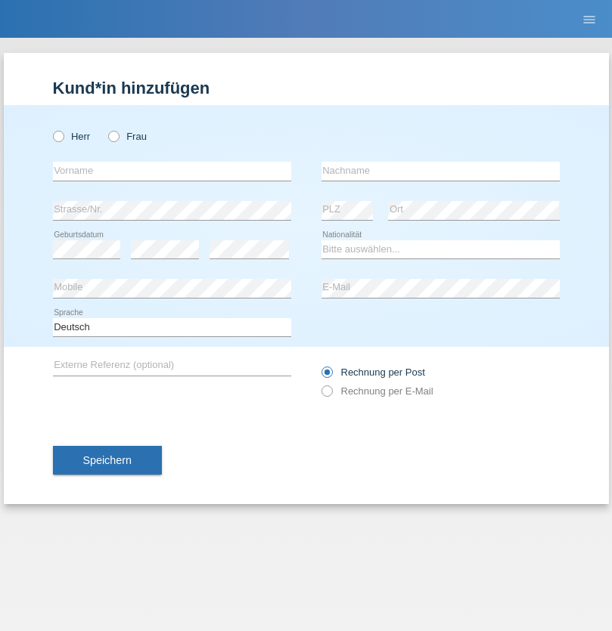
radio input "true"
click at [172, 171] on input "text" at bounding box center [172, 171] width 238 height 19
type input "Asrit"
click at [440, 171] on input "text" at bounding box center [440, 171] width 238 height 19
type input "Kupa"
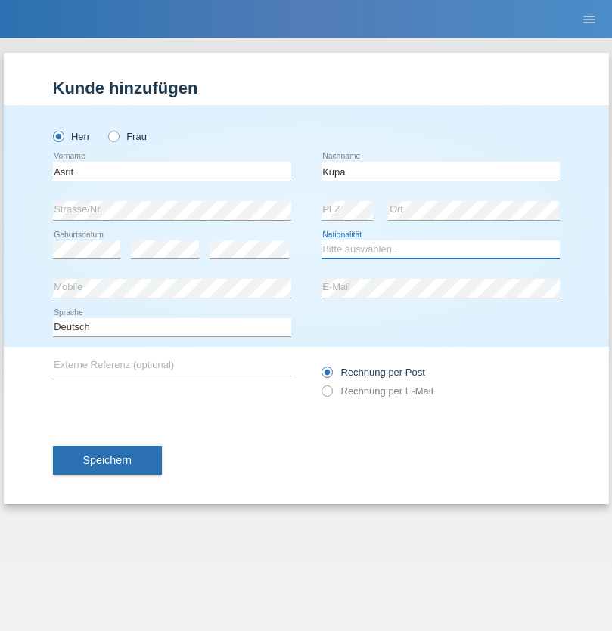
select select "MK"
select select "C"
select select "27"
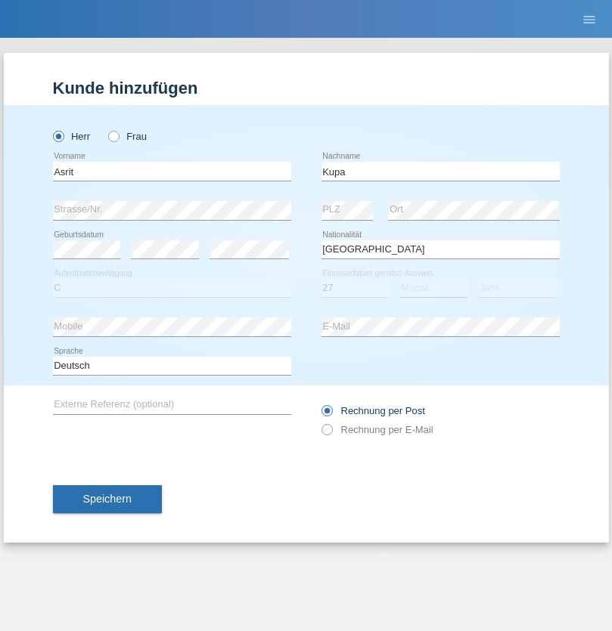
select select "05"
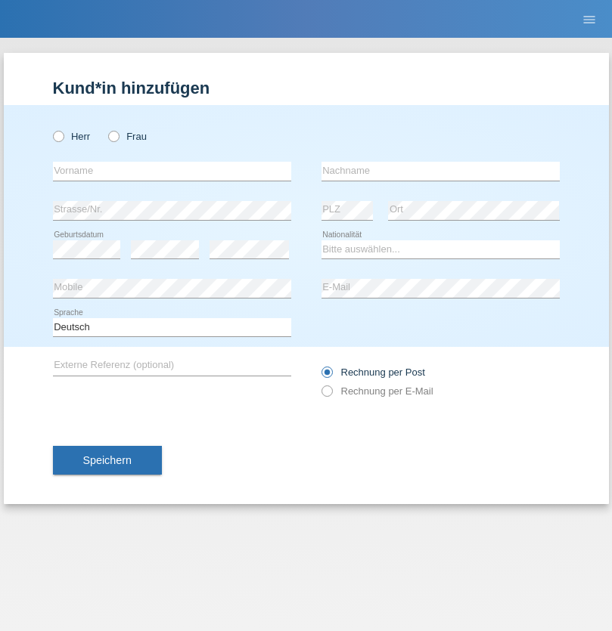
radio input "true"
click at [172, 171] on input "text" at bounding box center [172, 171] width 238 height 19
type input "[PERSON_NAME]"
click at [440, 171] on input "text" at bounding box center [440, 171] width 238 height 19
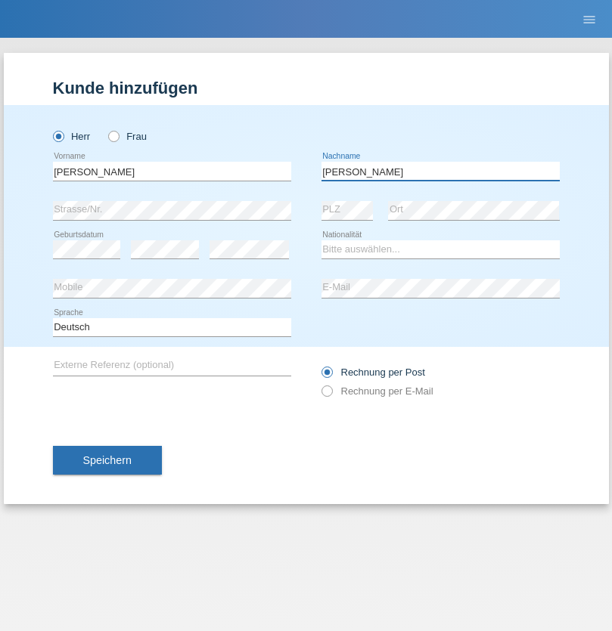
type input "[PERSON_NAME]"
select select "SY"
select select "C"
select select "16"
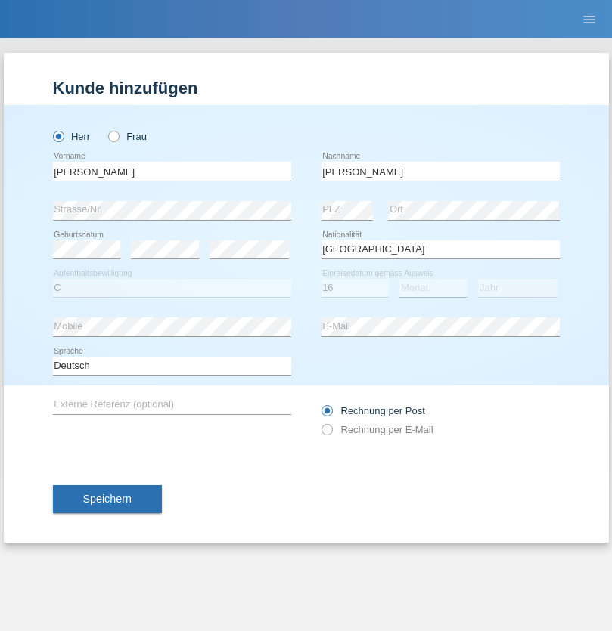
select select "09"
select select "2021"
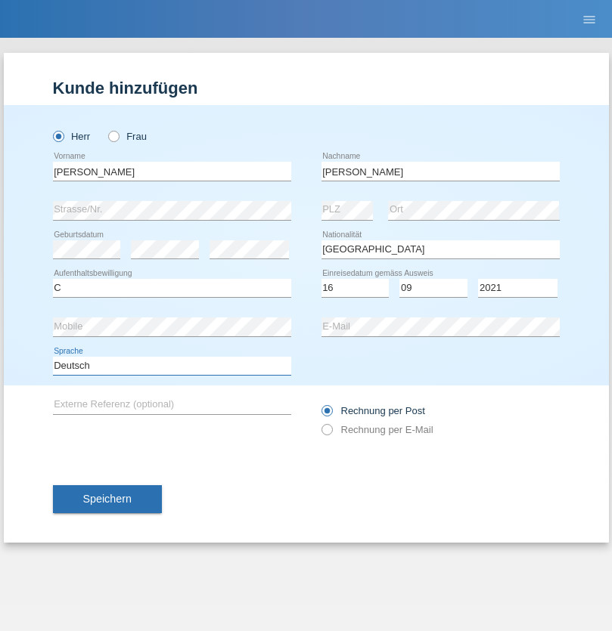
select select "en"
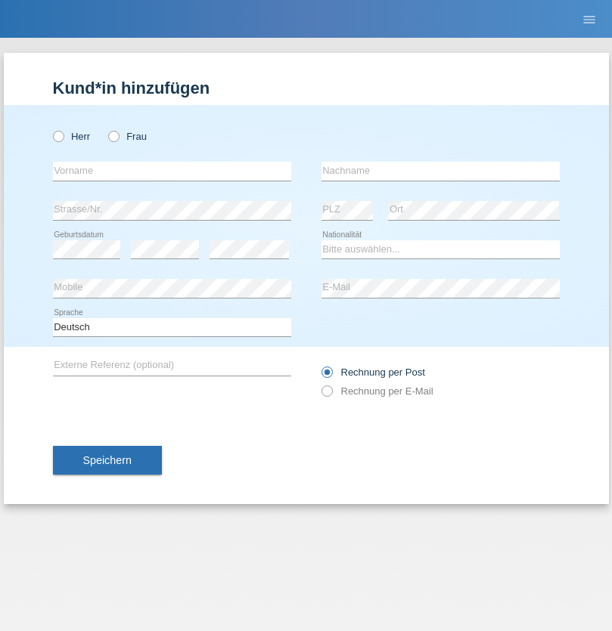
radio input "true"
select select "CH"
radio input "true"
click at [172, 171] on input "text" at bounding box center [172, 171] width 238 height 19
type input "[PERSON_NAME]"
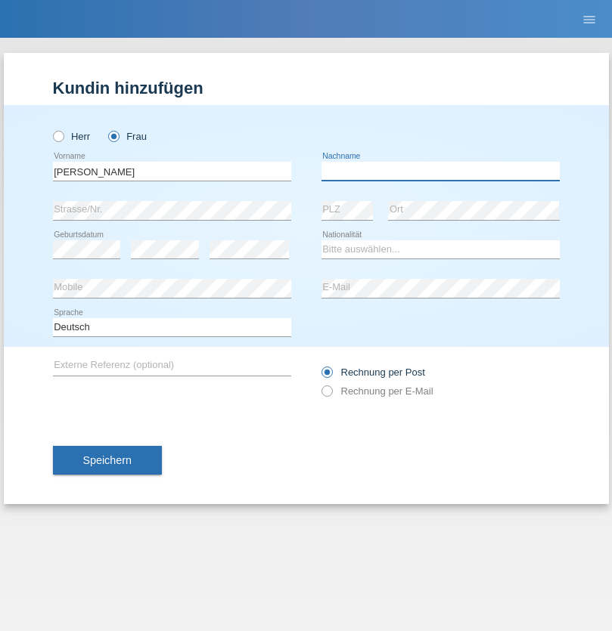
click at [440, 171] on input "text" at bounding box center [440, 171] width 238 height 19
type input "Bacic"
select select "CH"
